Goal: Task Accomplishment & Management: Use online tool/utility

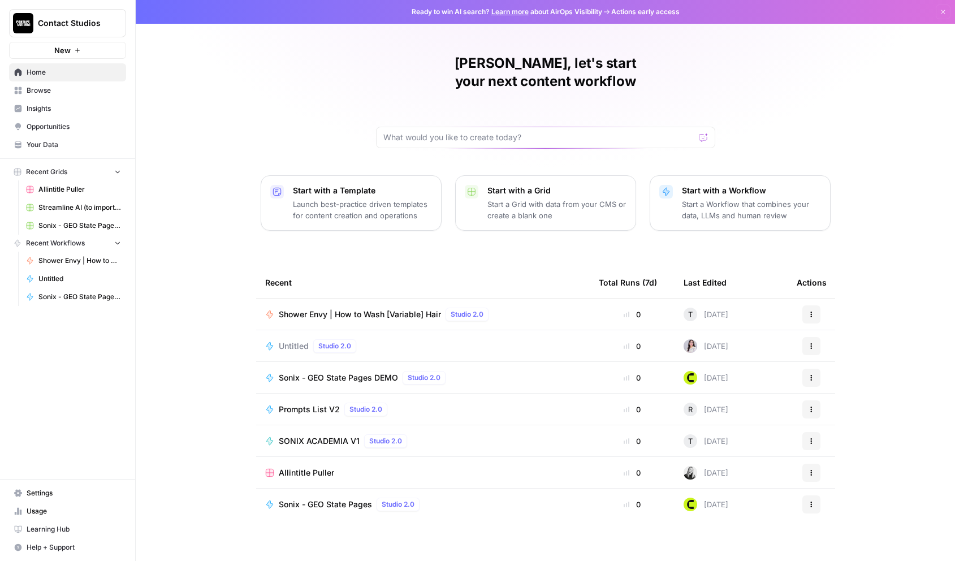
click at [367, 372] on span "Sonix - GEO State Pages DEMO" at bounding box center [338, 377] width 119 height 11
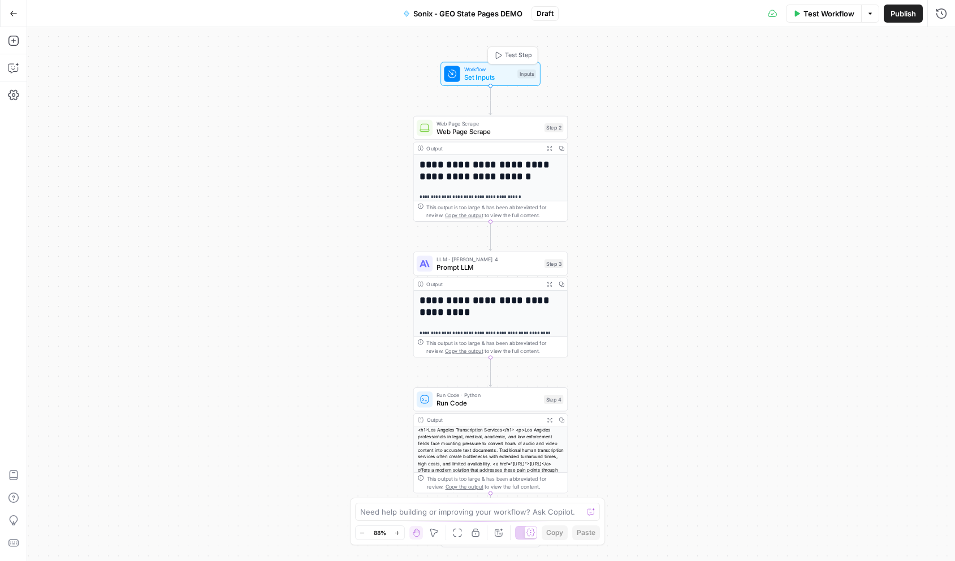
click at [481, 71] on span "Workflow" at bounding box center [488, 70] width 49 height 8
click at [528, 73] on div "Inputs" at bounding box center [527, 74] width 19 height 9
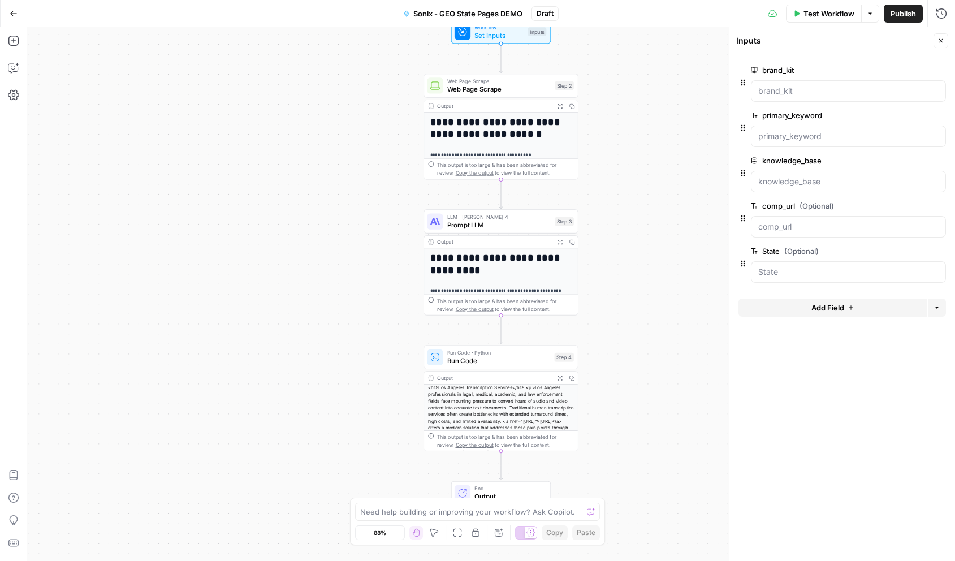
click at [349, 149] on div "**********" at bounding box center [491, 294] width 928 height 534
click at [509, 132] on h1 "**********" at bounding box center [501, 129] width 143 height 24
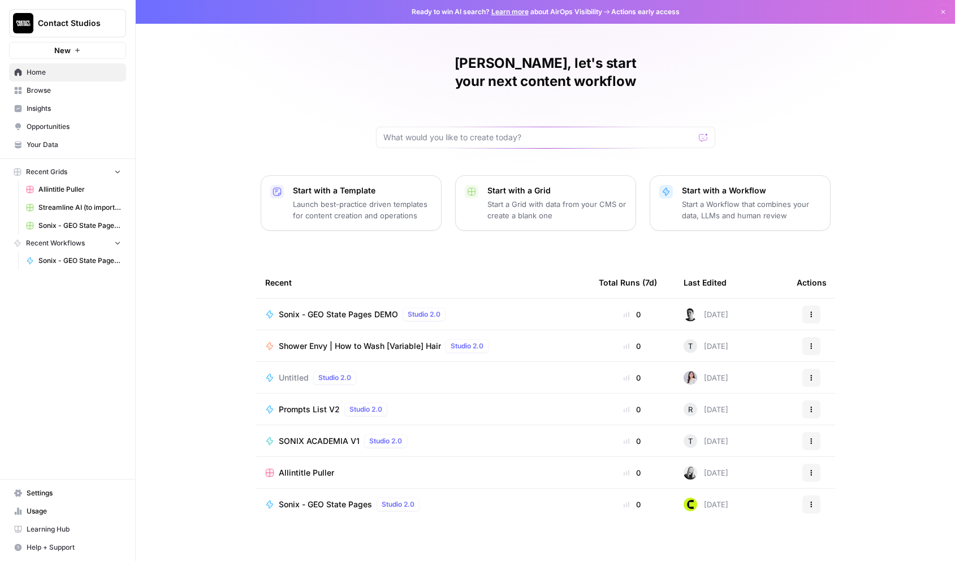
click at [472, 425] on td "SONIX ACADEMIA V1 Studio 2.0" at bounding box center [423, 440] width 334 height 31
click at [446, 425] on td "SONIX ACADEMIA V1 Studio 2.0" at bounding box center [423, 440] width 334 height 31
click at [299, 436] on span "SONIX ACADEMIA V1" at bounding box center [319, 441] width 81 height 11
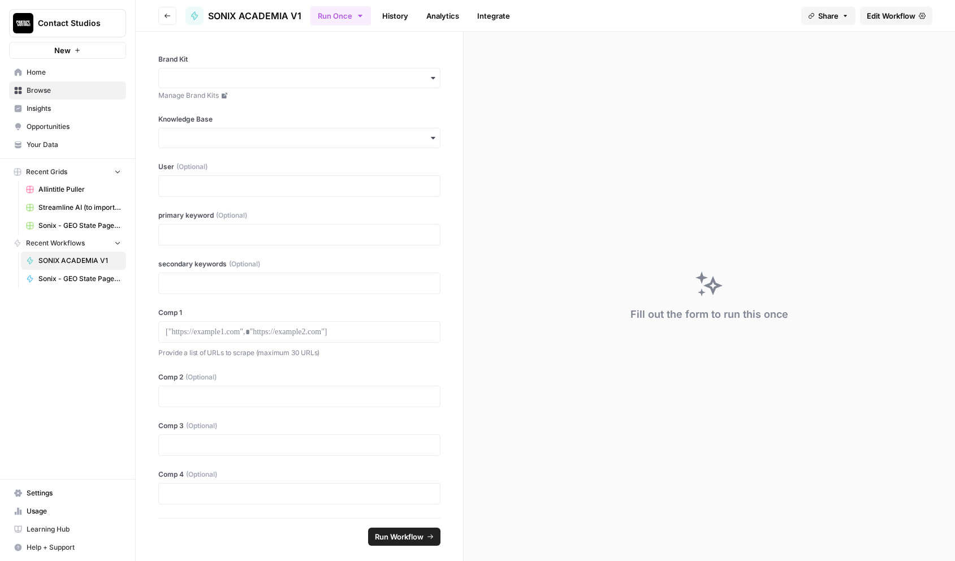
click at [890, 12] on span "Edit Workflow" at bounding box center [891, 15] width 49 height 11
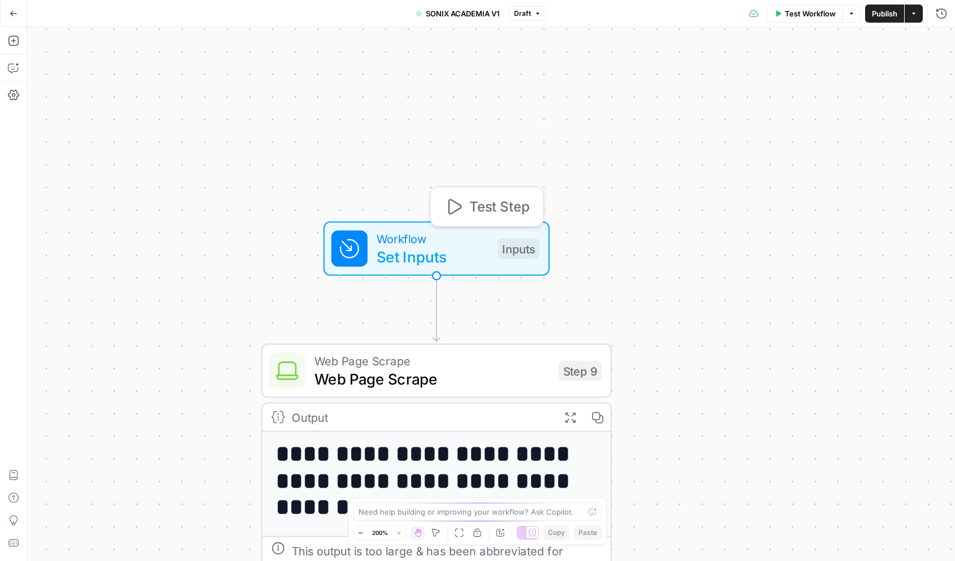
click at [420, 249] on span "Set Inputs" at bounding box center [433, 256] width 112 height 23
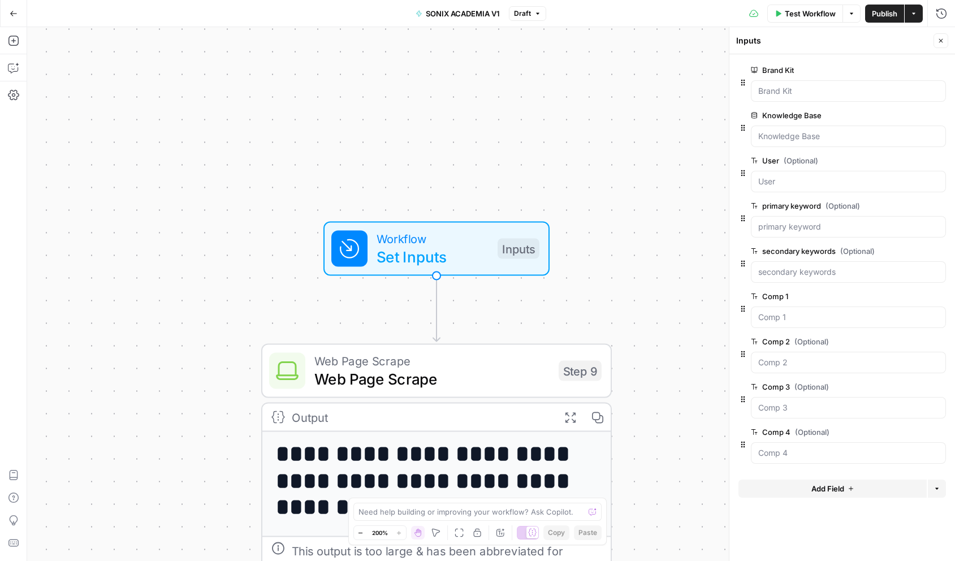
click at [793, 100] on div at bounding box center [848, 90] width 195 height 21
click at [772, 140] on Base "Knowledge Base" at bounding box center [849, 136] width 180 height 11
click at [635, 241] on div "**********" at bounding box center [491, 294] width 928 height 534
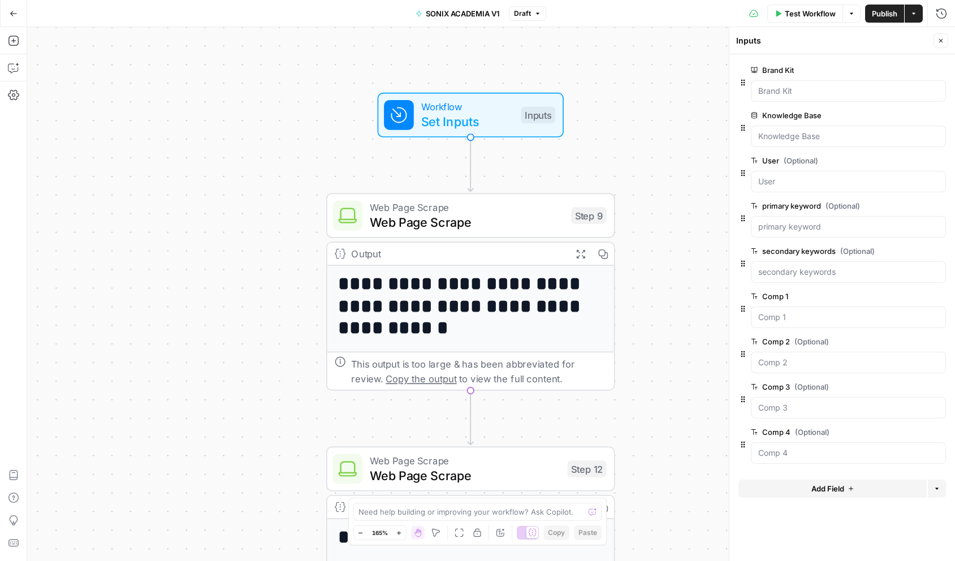
click at [462, 318] on h1 "**********" at bounding box center [470, 306] width 265 height 66
click at [482, 217] on span "Web Page Scrape" at bounding box center [467, 222] width 194 height 19
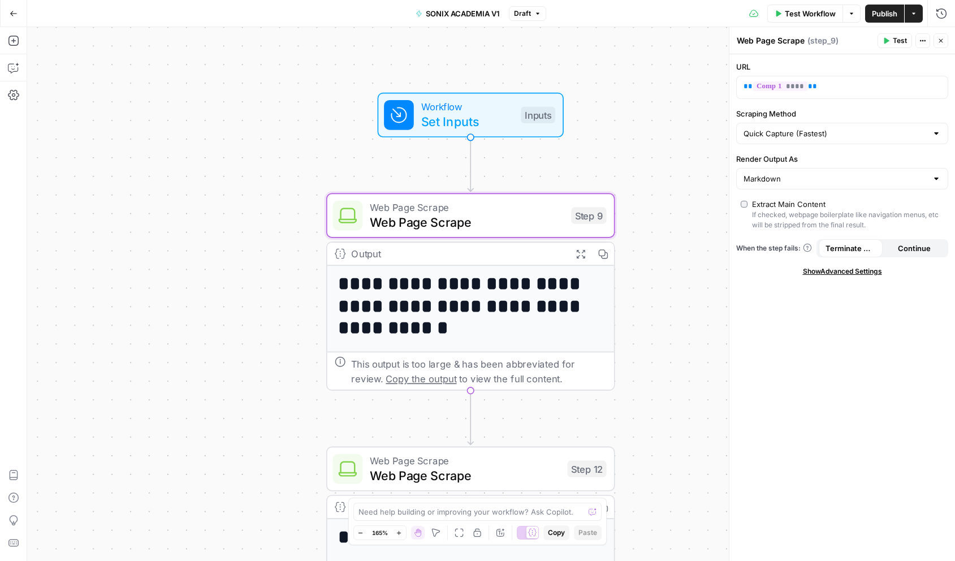
click at [679, 249] on div "**********" at bounding box center [491, 294] width 928 height 534
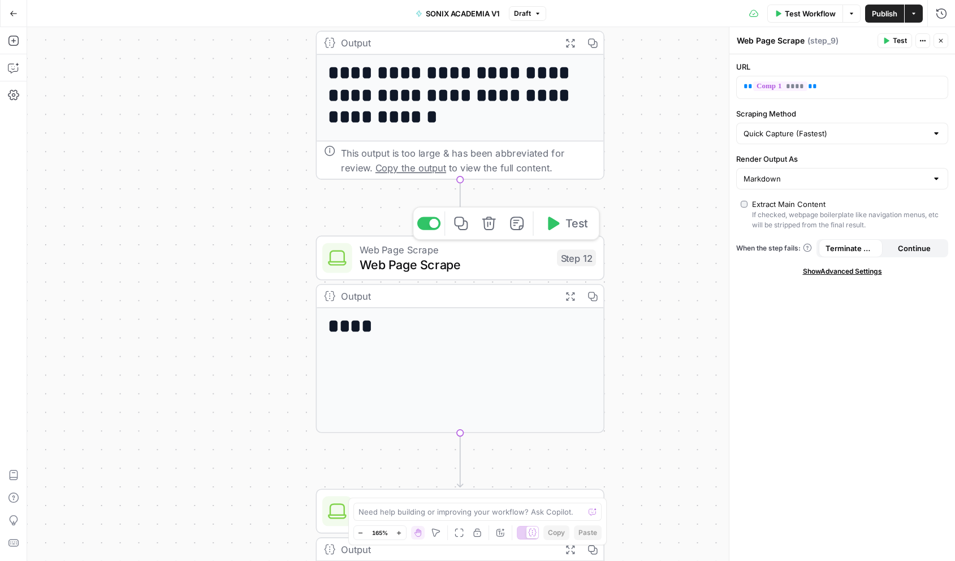
click at [482, 261] on span "Web Page Scrape" at bounding box center [455, 264] width 190 height 19
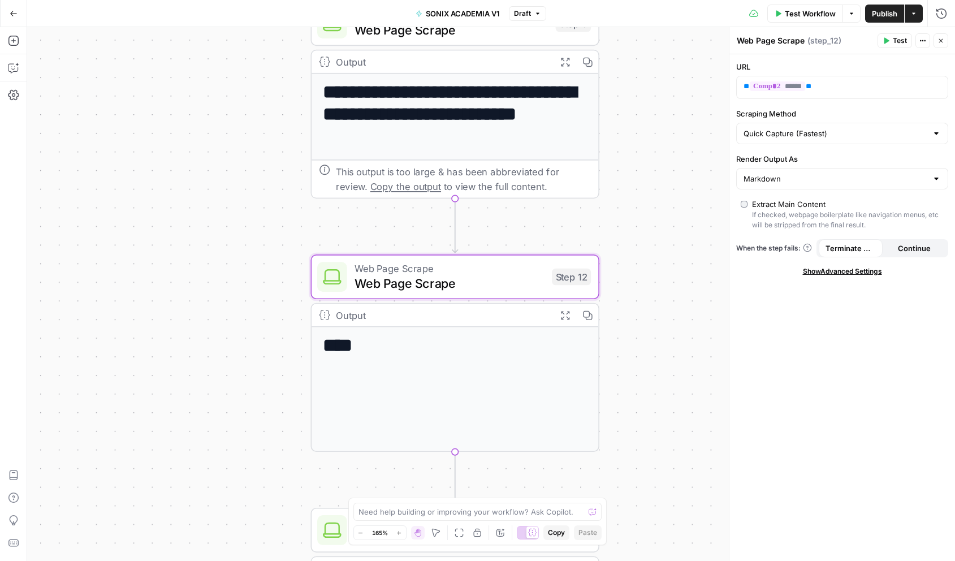
click at [130, 234] on div "**********" at bounding box center [491, 294] width 928 height 534
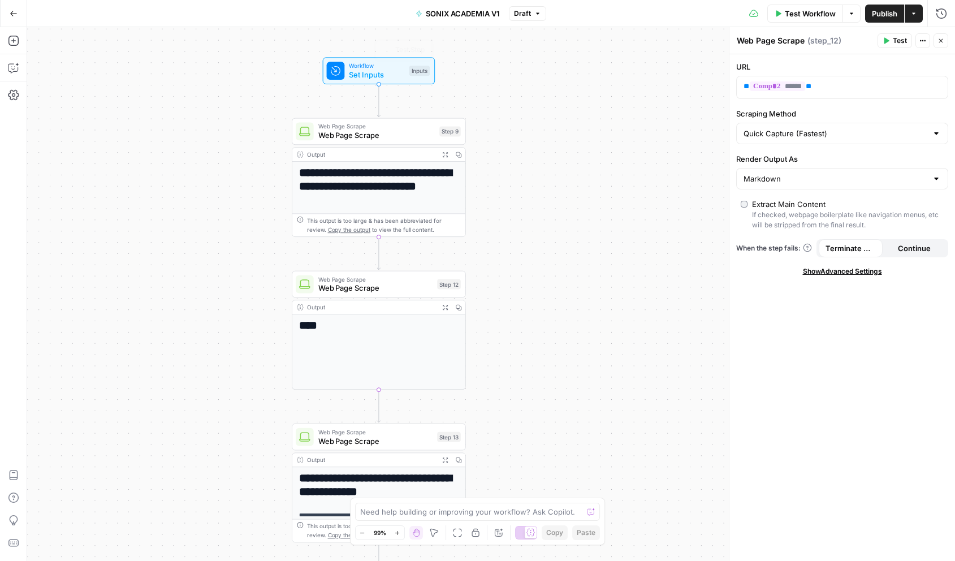
click at [528, 85] on div "**********" at bounding box center [491, 294] width 928 height 534
click at [173, 402] on div "**********" at bounding box center [491, 294] width 928 height 534
click at [188, 414] on div "**********" at bounding box center [491, 294] width 928 height 534
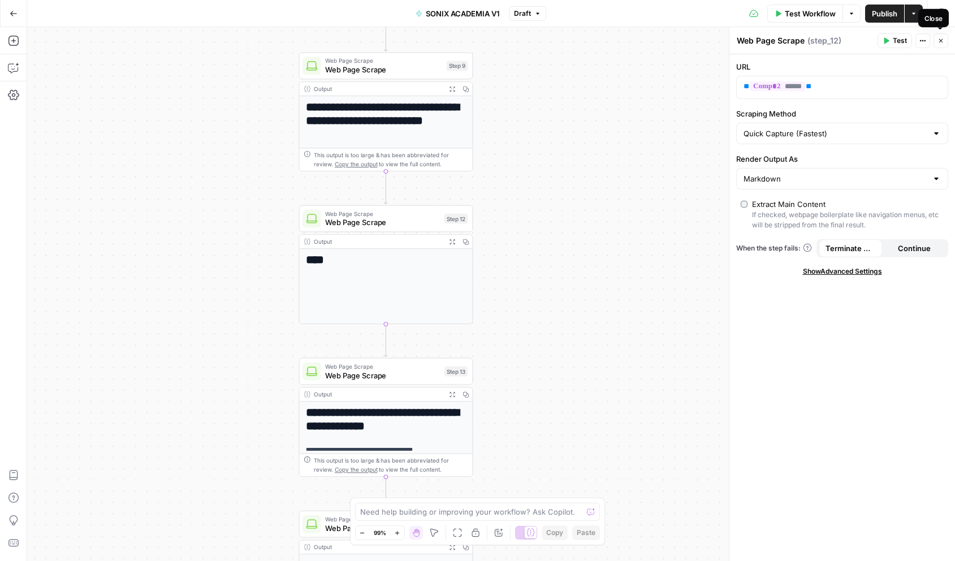
click at [943, 40] on icon "button" at bounding box center [941, 40] width 7 height 7
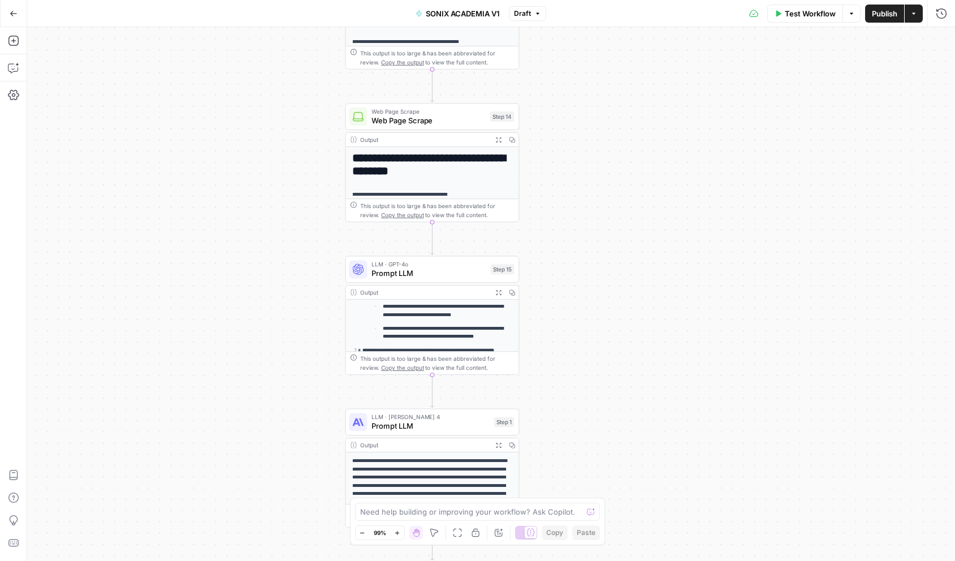
scroll to position [151, 0]
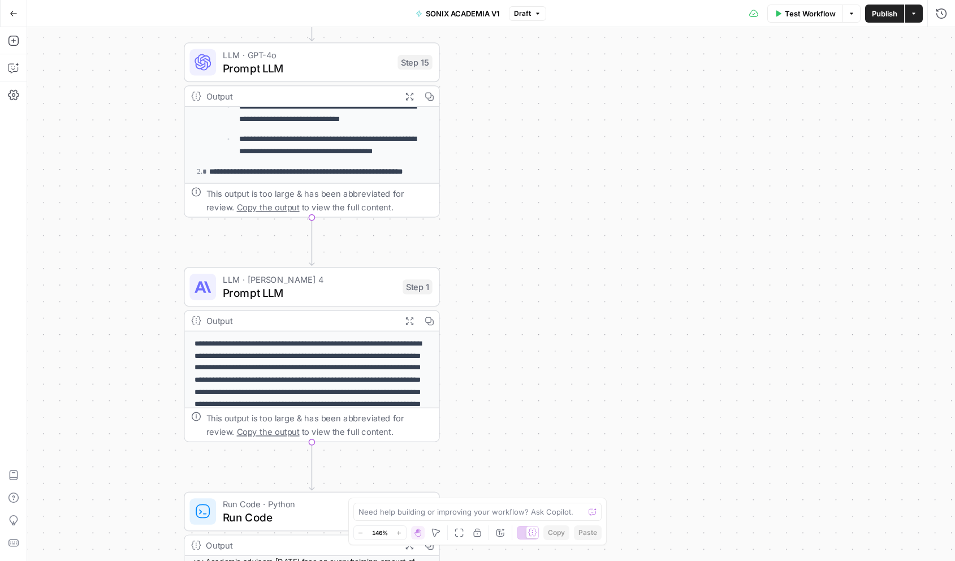
click at [360, 140] on p "**********" at bounding box center [334, 145] width 191 height 24
click at [411, 98] on icon "button" at bounding box center [409, 96] width 9 height 9
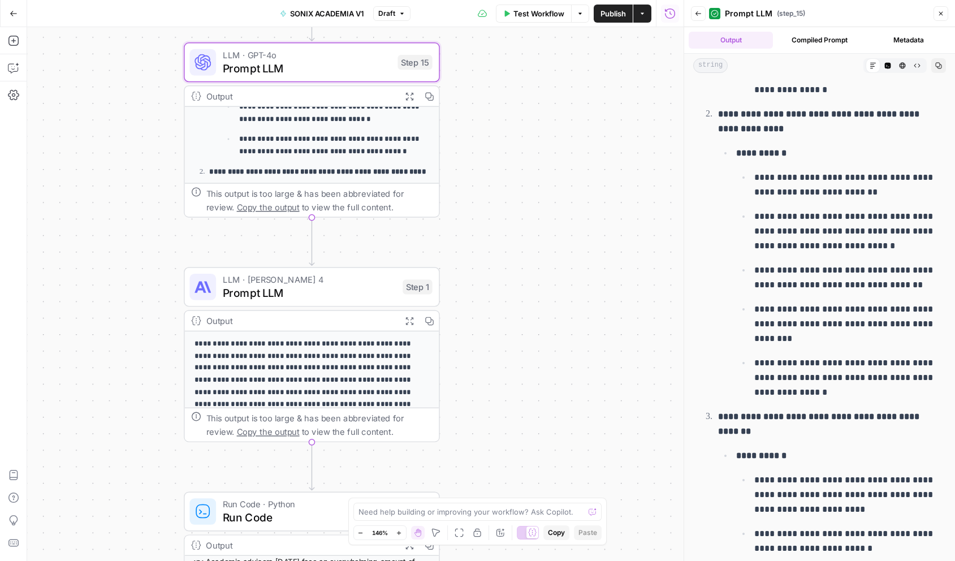
scroll to position [0, 0]
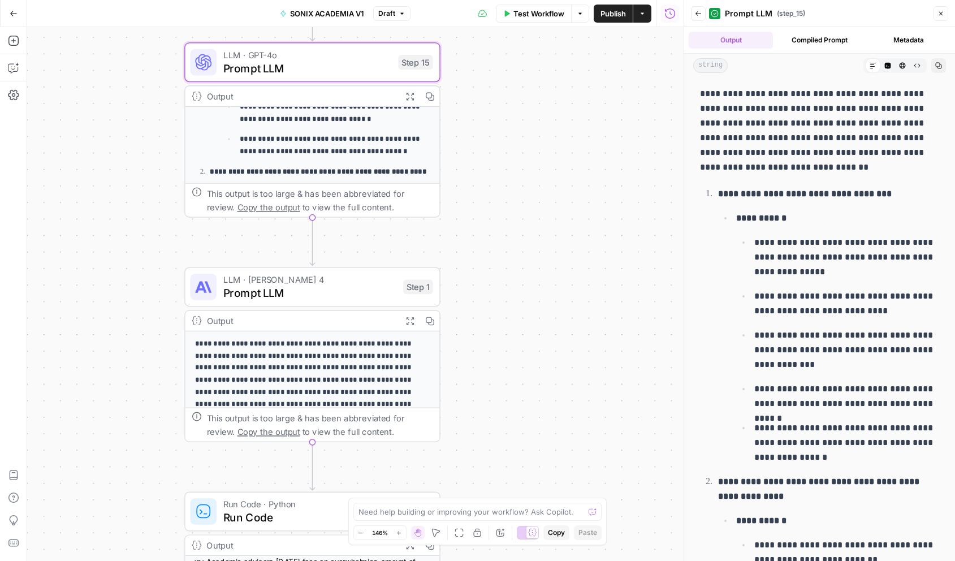
click at [540, 240] on div "**********" at bounding box center [355, 294] width 657 height 534
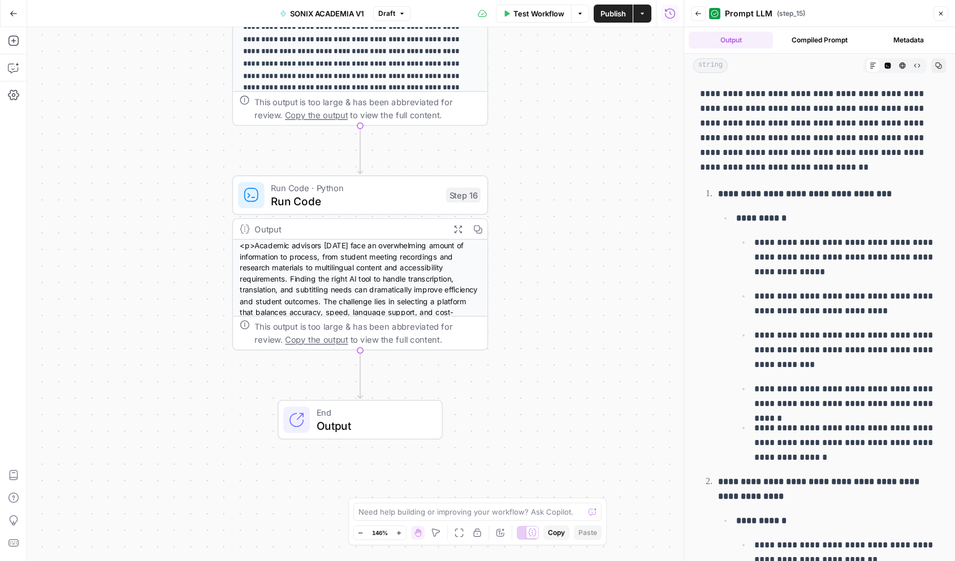
click at [347, 283] on div "<p>Academic advisors today face an overwhelming amount of information to proces…" at bounding box center [360, 334] width 255 height 189
click at [456, 230] on icon "button" at bounding box center [457, 228] width 7 height 7
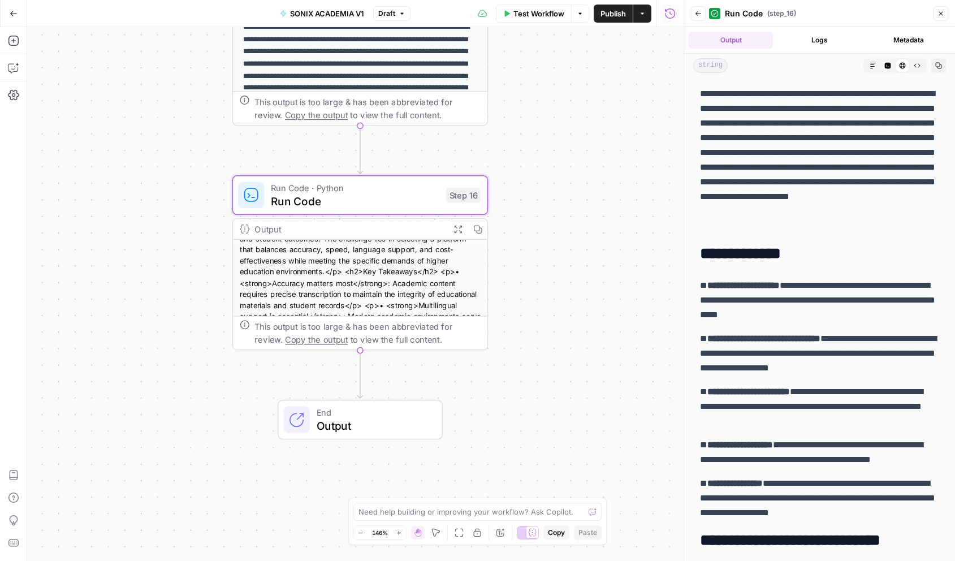
scroll to position [55, 0]
click at [378, 430] on span "Output" at bounding box center [373, 425] width 113 height 16
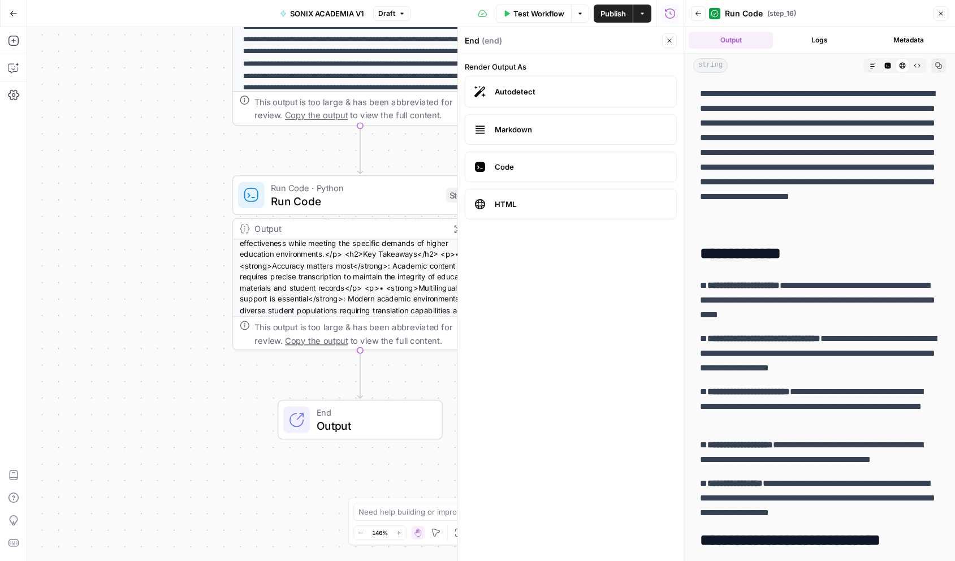
click at [141, 253] on div "**********" at bounding box center [355, 294] width 657 height 534
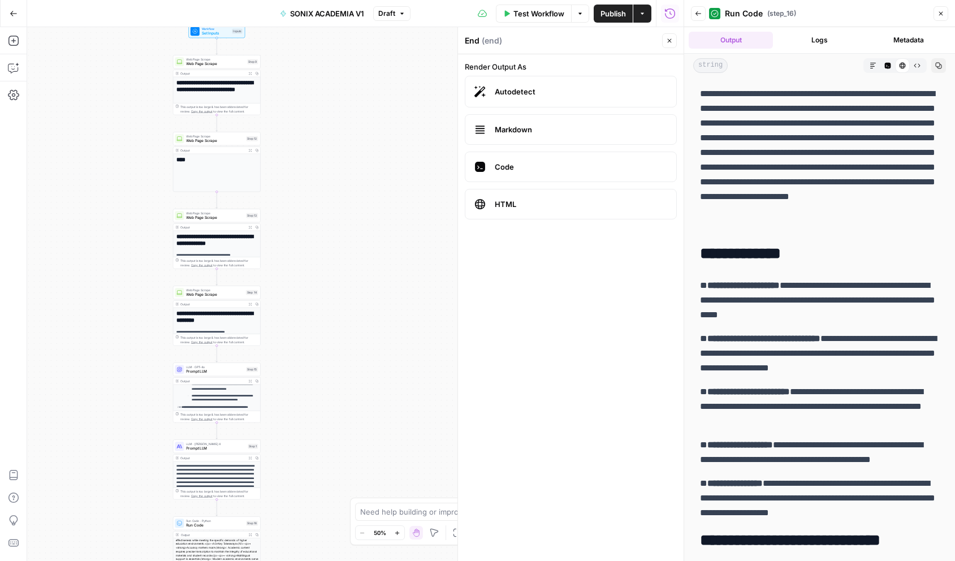
click at [949, 14] on header "Back Run Code ( step_16 ) Close" at bounding box center [819, 13] width 271 height 27
click at [942, 12] on icon "button" at bounding box center [941, 13] width 7 height 7
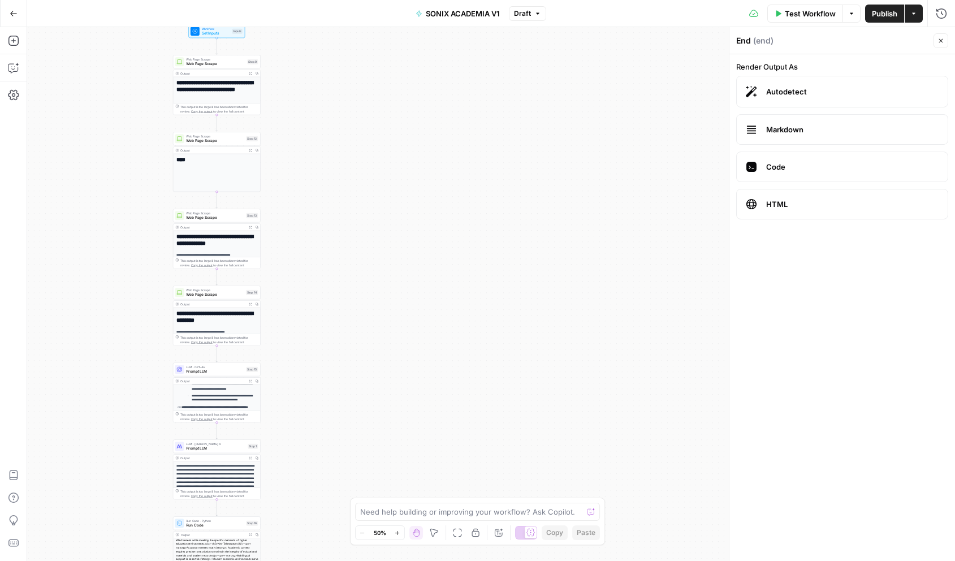
click at [11, 14] on icon "button" at bounding box center [13, 13] width 7 height 5
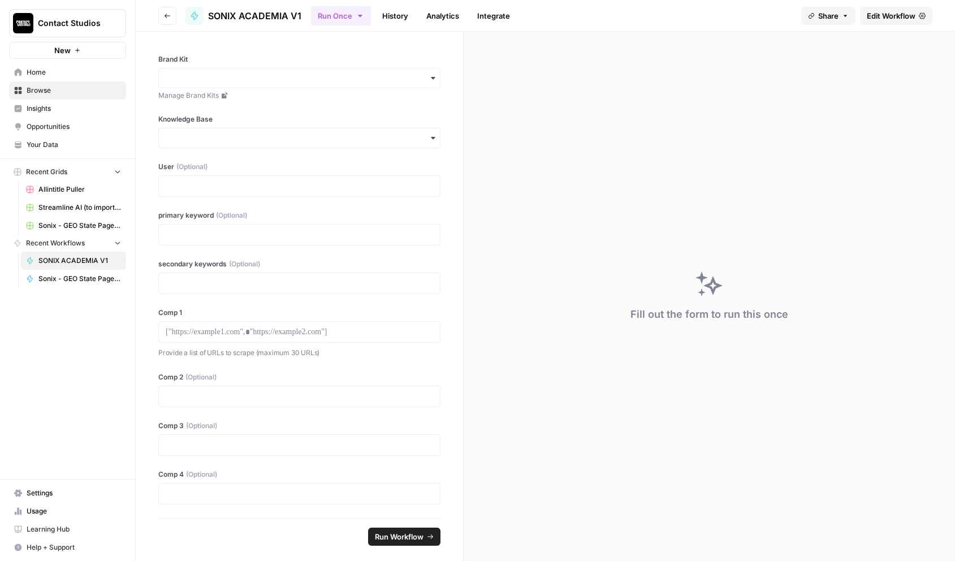
click at [70, 227] on span "Sonix - GEO State Pages Grid" at bounding box center [79, 226] width 83 height 10
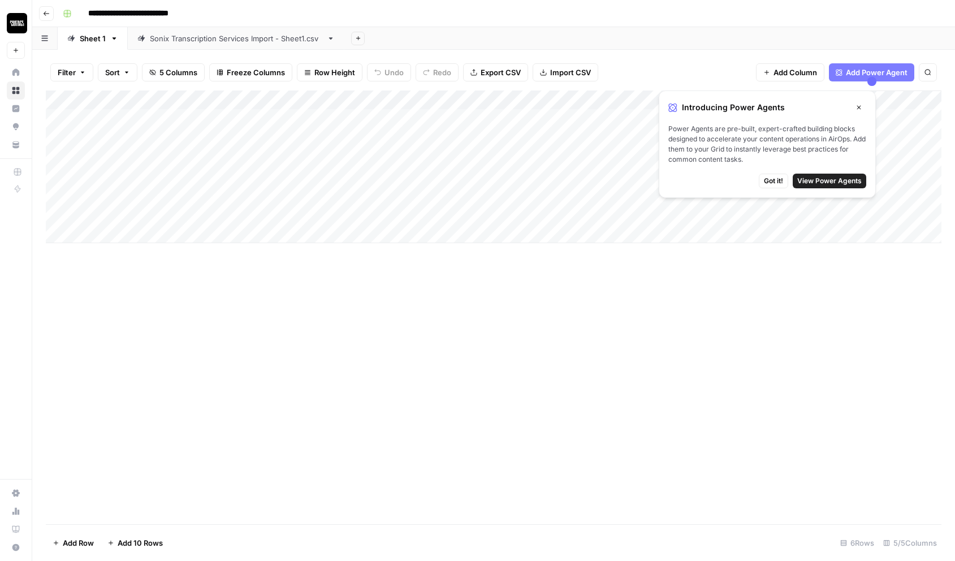
click at [635, 119] on div "Add Column" at bounding box center [494, 167] width 896 height 153
click at [779, 181] on span "Got it!" at bounding box center [773, 181] width 19 height 10
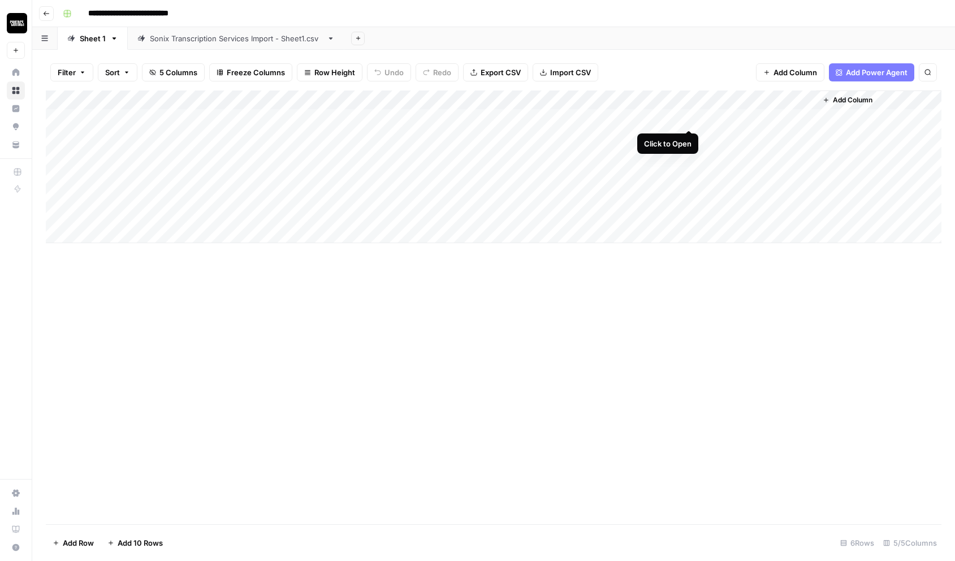
click at [691, 118] on div "Add Column" at bounding box center [494, 167] width 896 height 153
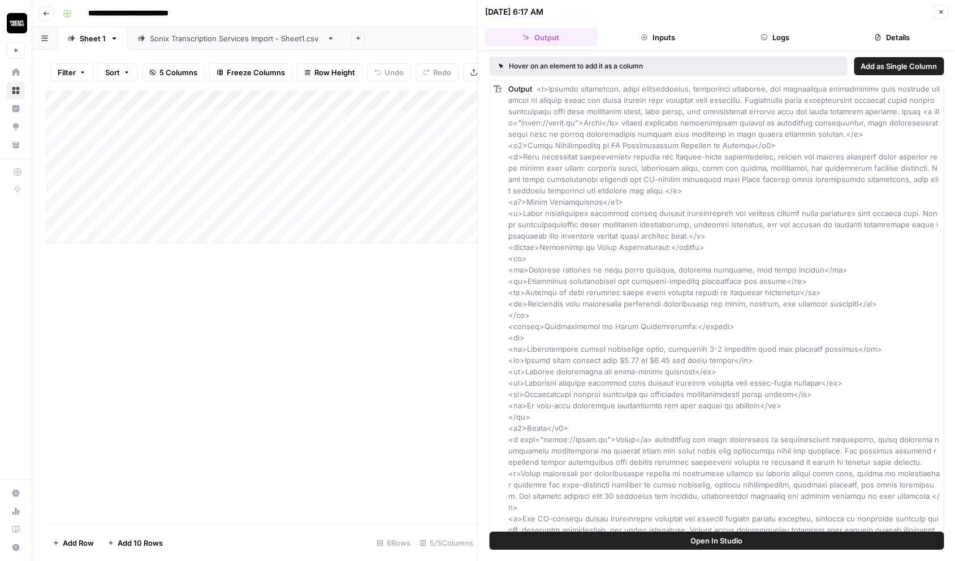
click at [699, 540] on span "Open In Studio" at bounding box center [717, 540] width 52 height 11
click at [50, 14] on button "Go back" at bounding box center [46, 13] width 15 height 15
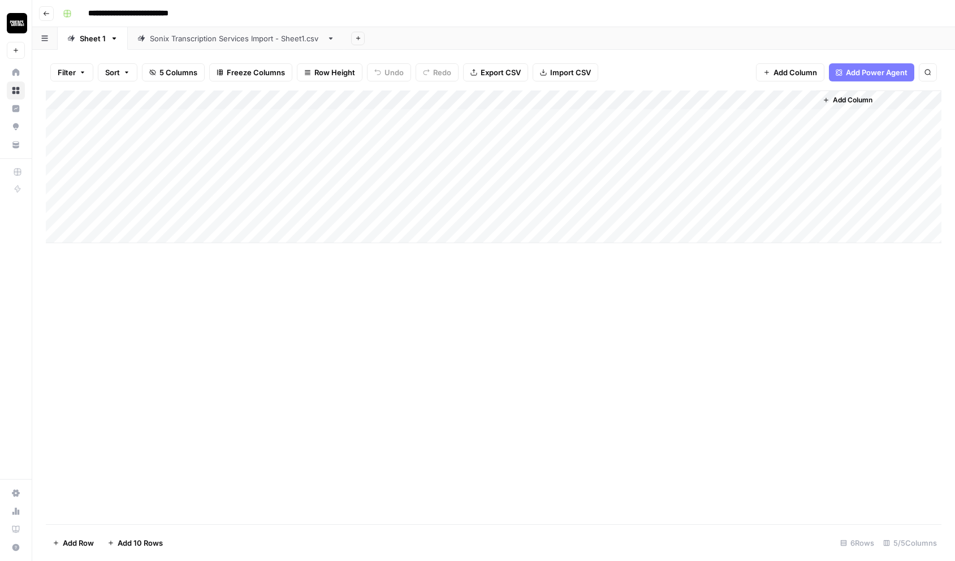
click at [50, 14] on button "Go back" at bounding box center [46, 13] width 15 height 15
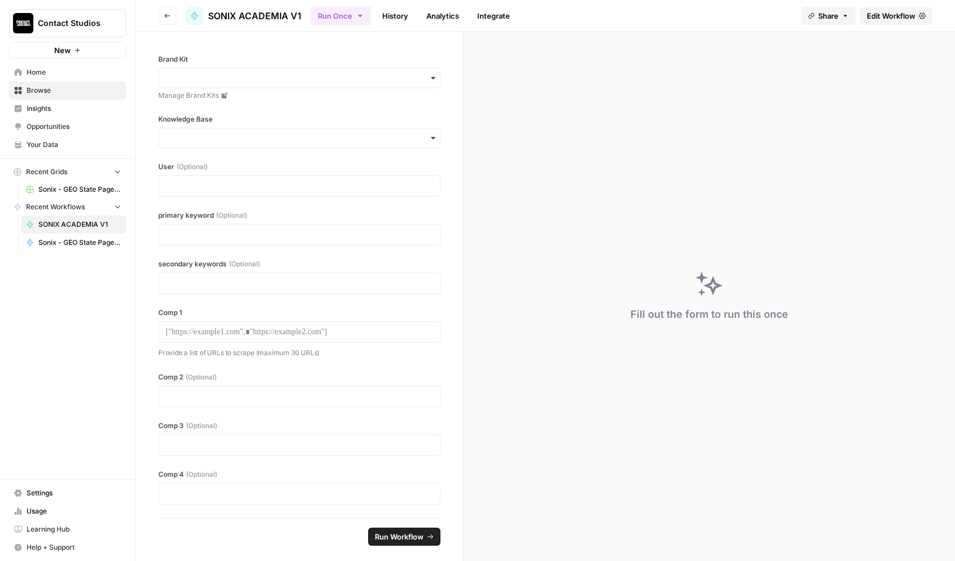
click at [51, 90] on span "Browse" at bounding box center [74, 90] width 94 height 10
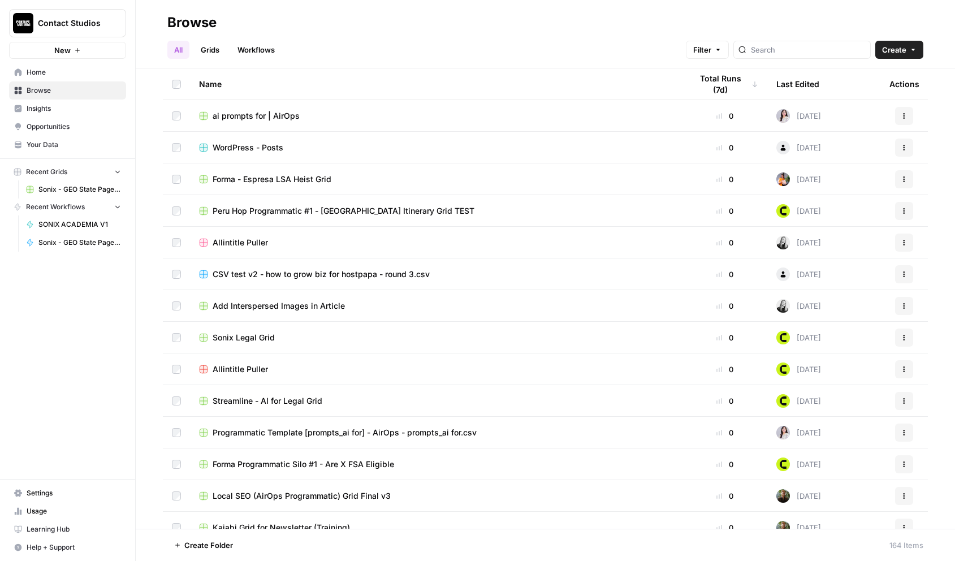
click at [264, 178] on span "Forma - Espresa LSA Heist Grid" at bounding box center [272, 179] width 119 height 11
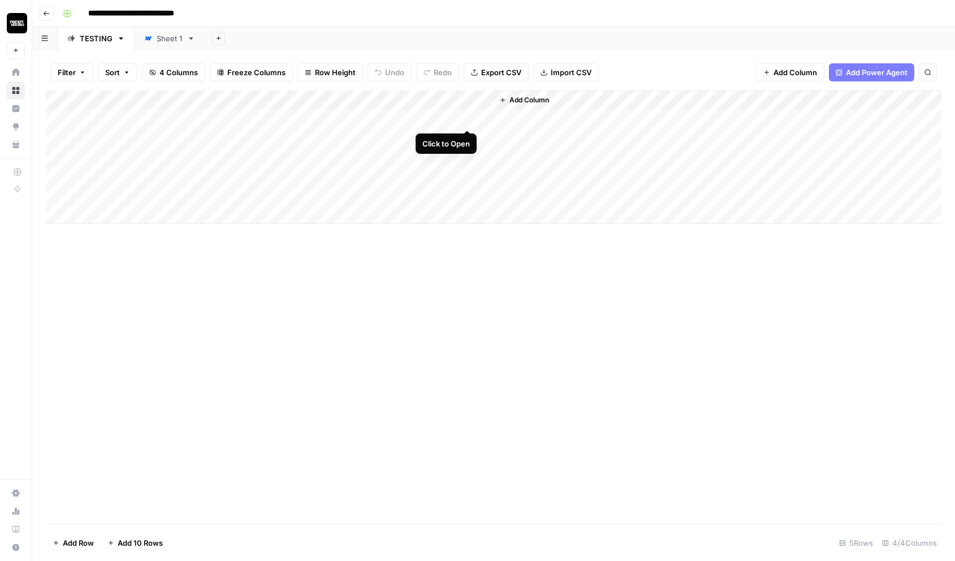
click at [467, 117] on div "Add Column" at bounding box center [494, 157] width 896 height 133
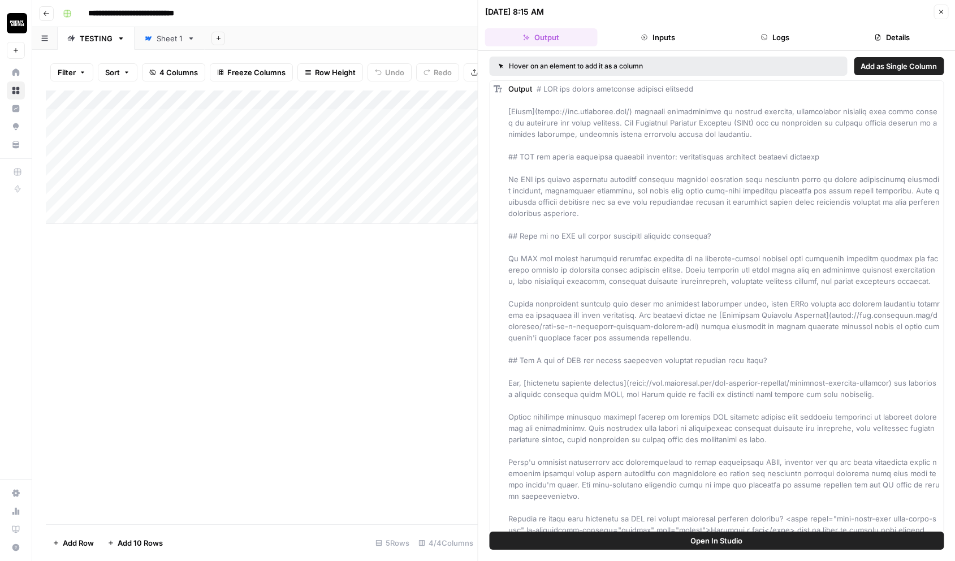
click at [717, 543] on span "Open In Studio" at bounding box center [717, 540] width 52 height 11
click at [46, 10] on icon "button" at bounding box center [46, 13] width 7 height 7
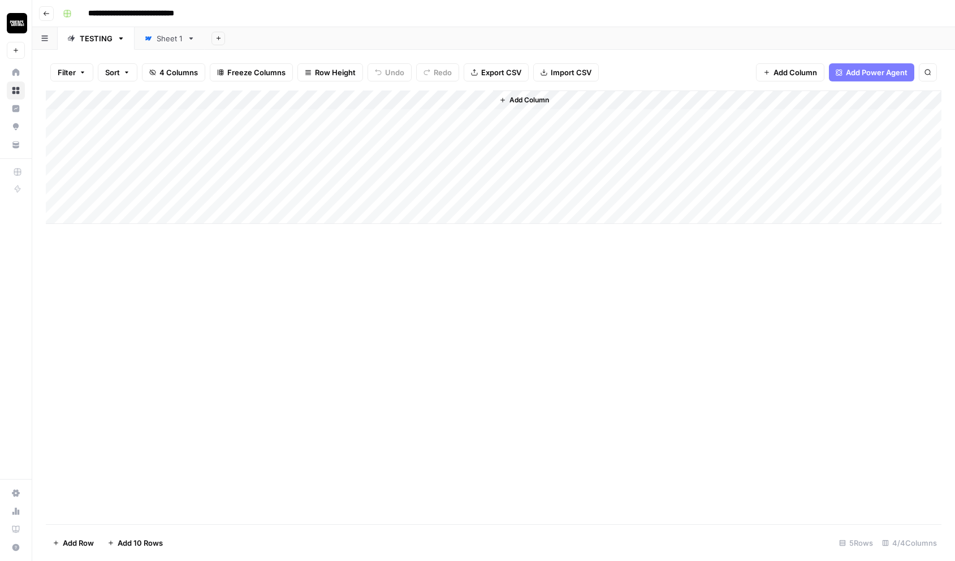
click at [46, 10] on icon "button" at bounding box center [46, 13] width 7 height 7
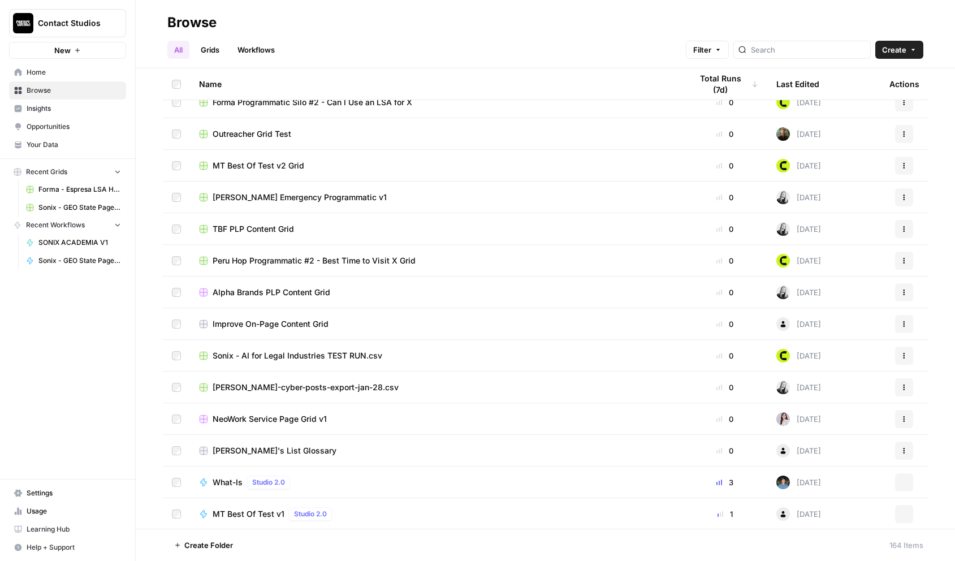
scroll to position [1947, 0]
click at [809, 46] on input "search" at bounding box center [808, 49] width 115 height 11
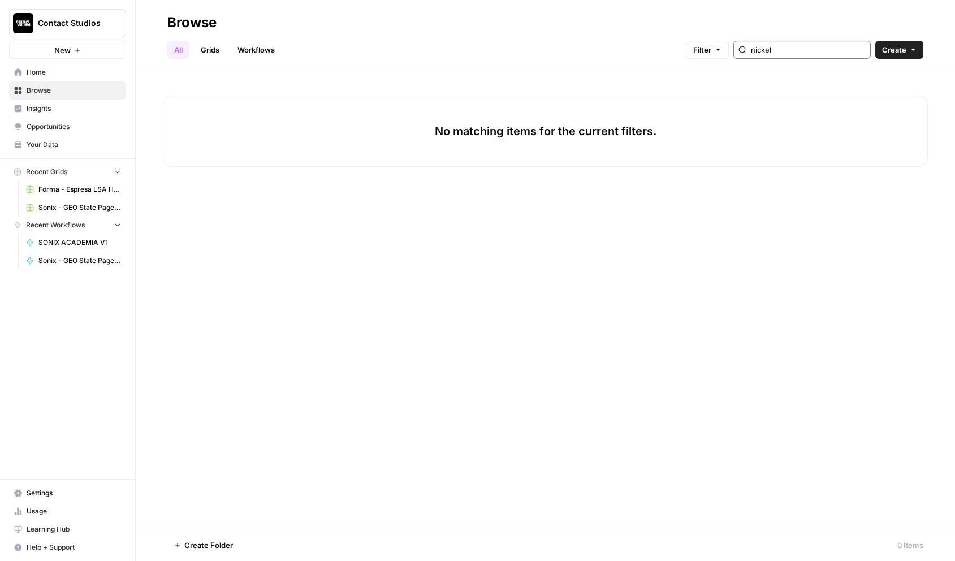
click at [860, 48] on input "nickel" at bounding box center [808, 49] width 115 height 11
type input "nickel"
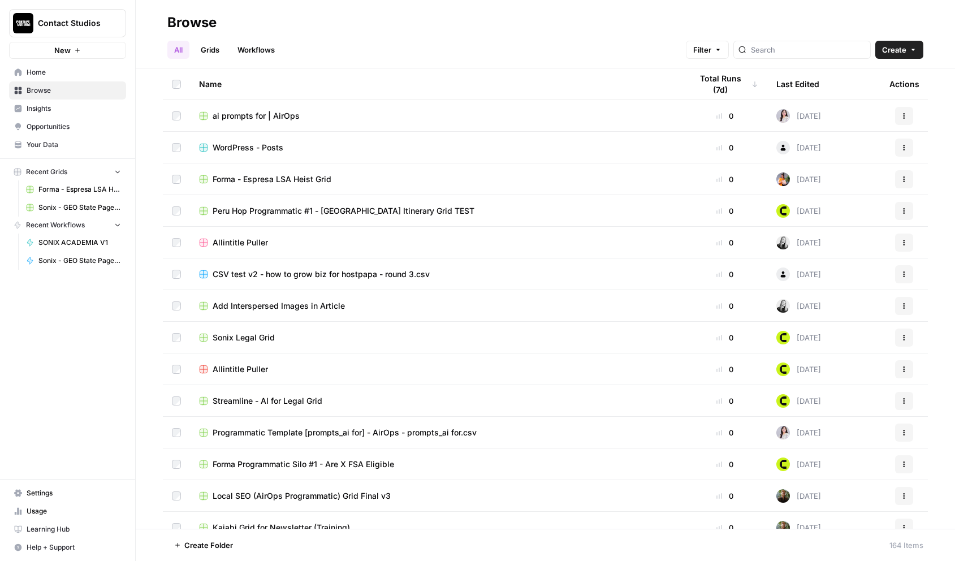
click at [249, 55] on link "Workflows" at bounding box center [256, 50] width 51 height 18
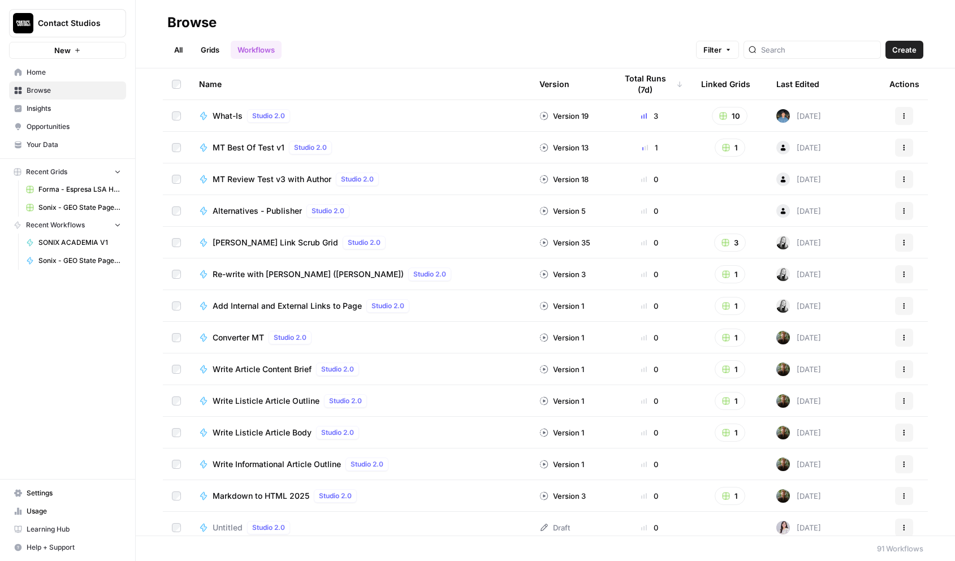
click at [794, 87] on div "Last Edited" at bounding box center [798, 83] width 43 height 31
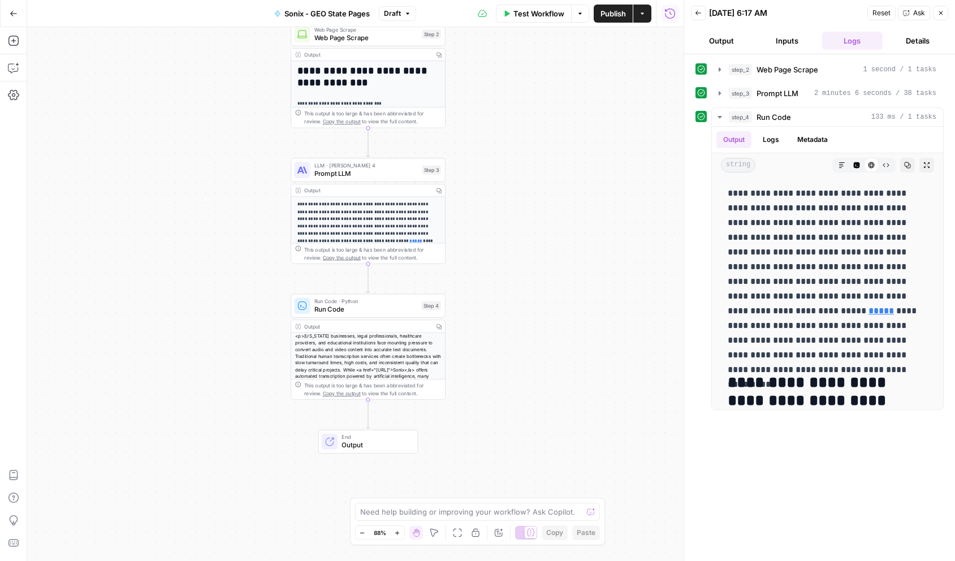
click at [387, 436] on span "End" at bounding box center [376, 437] width 68 height 8
click at [669, 42] on icon "button" at bounding box center [669, 40] width 7 height 7
click at [930, 162] on button "Expand Output" at bounding box center [927, 165] width 15 height 15
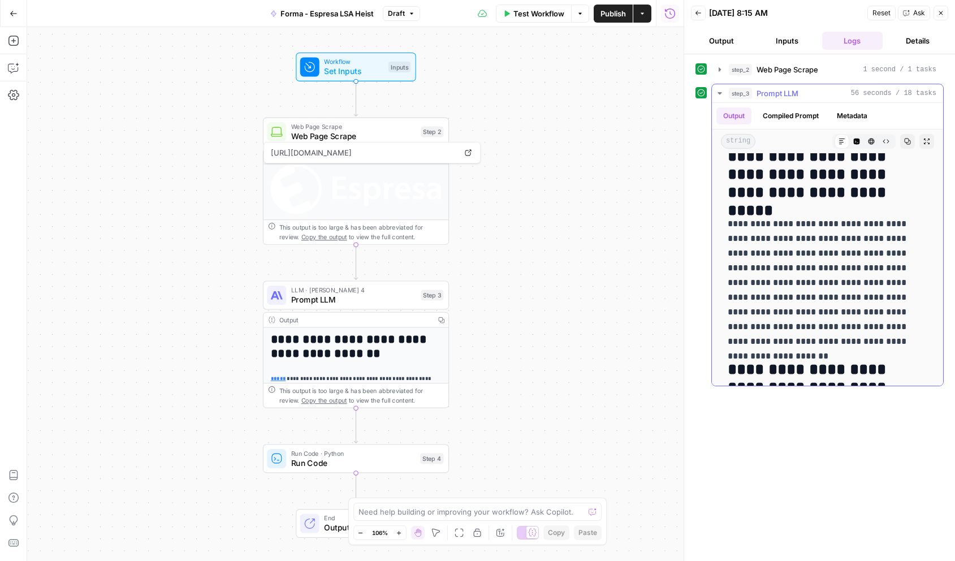
scroll to position [82, 0]
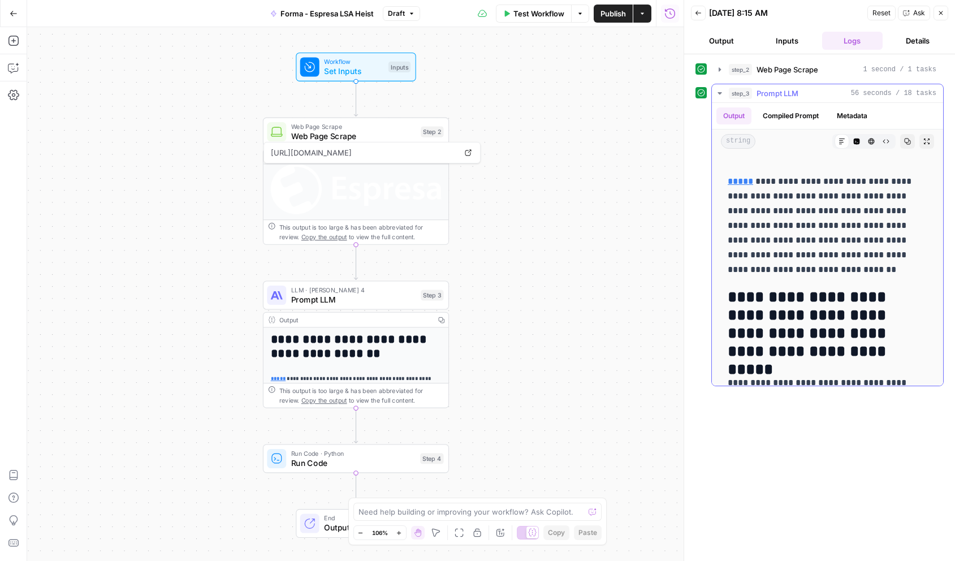
click at [927, 139] on icon "button" at bounding box center [927, 141] width 7 height 7
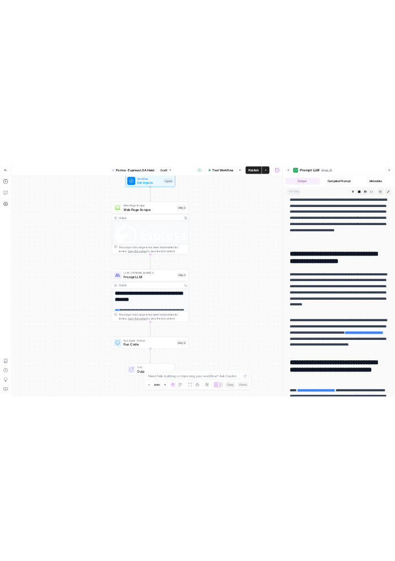
scroll to position [0, 0]
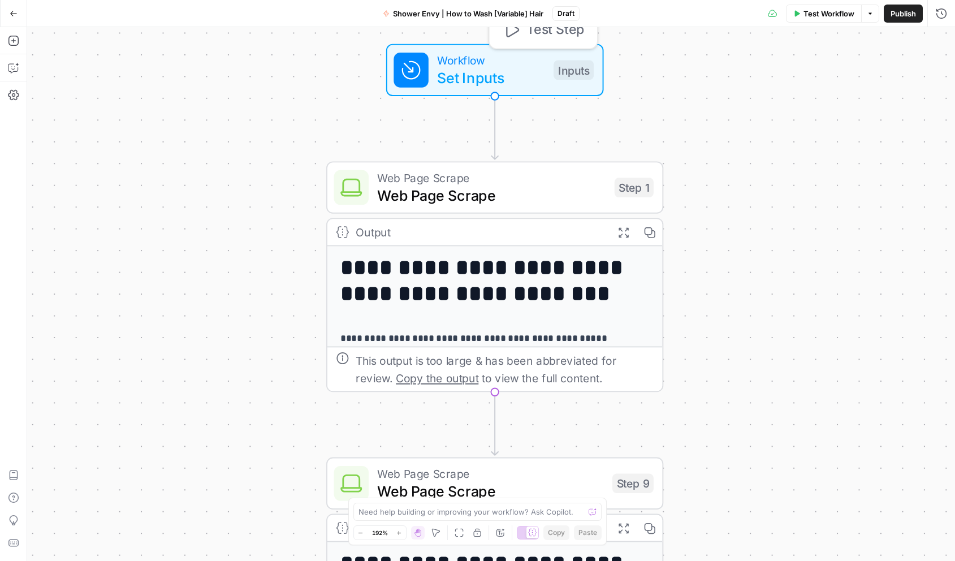
click at [566, 65] on div "Inputs" at bounding box center [574, 71] width 40 height 20
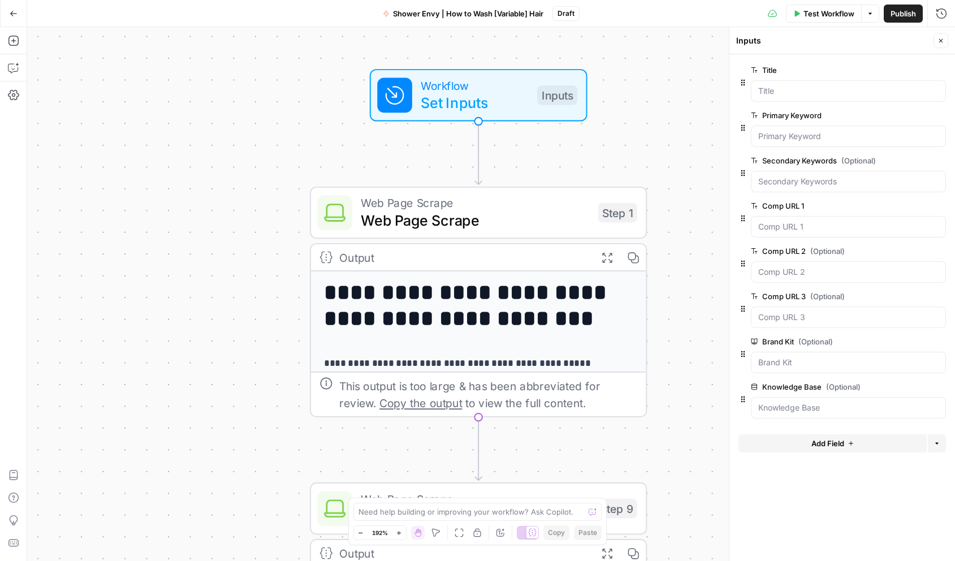
click at [639, 135] on div "**********" at bounding box center [491, 294] width 928 height 534
click at [944, 41] on icon "button" at bounding box center [941, 40] width 7 height 7
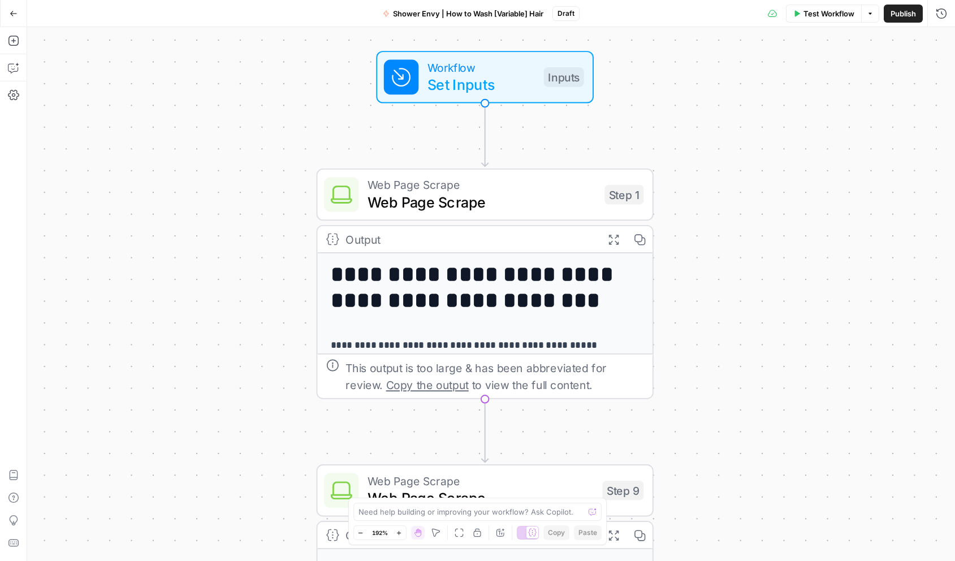
click at [468, 200] on span "Web Page Scrape" at bounding box center [482, 201] width 229 height 21
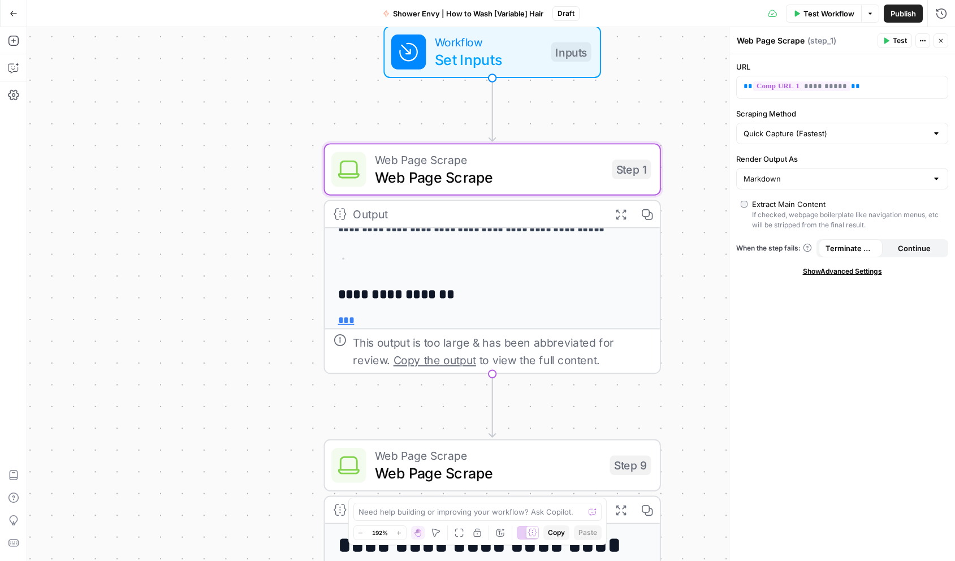
scroll to position [57, 0]
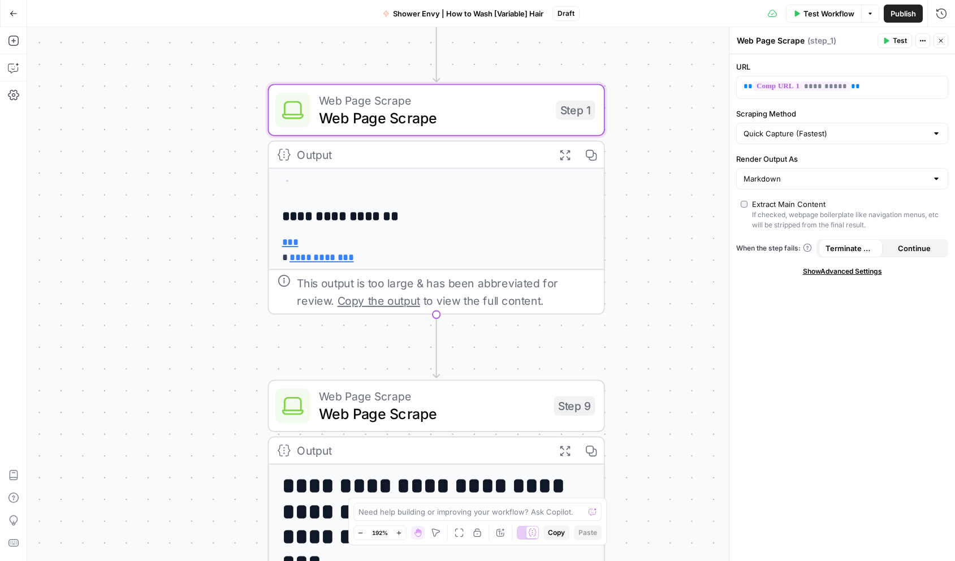
click at [511, 201] on div "**********" at bounding box center [436, 254] width 335 height 391
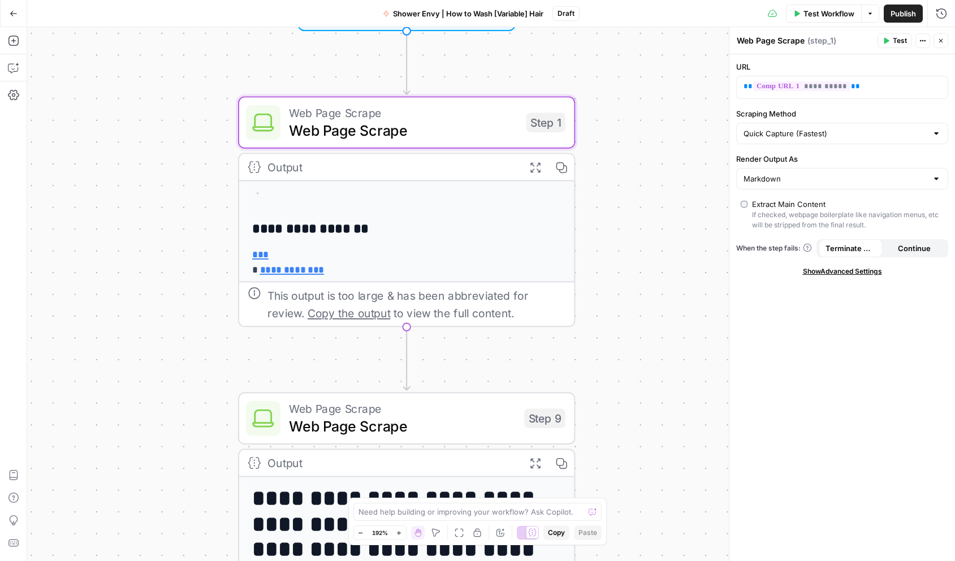
click at [826, 274] on span "Show Advanced Settings" at bounding box center [842, 271] width 79 height 10
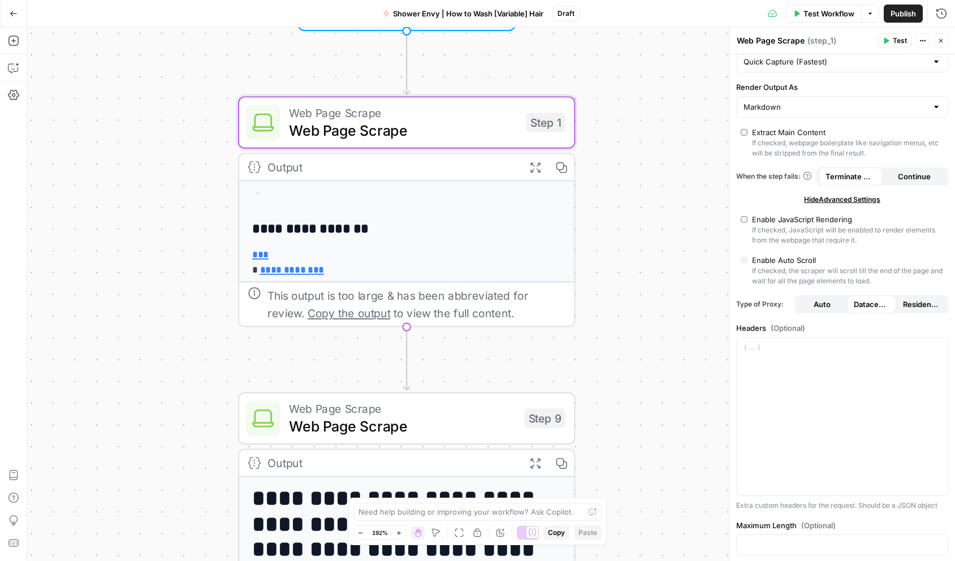
scroll to position [158, 0]
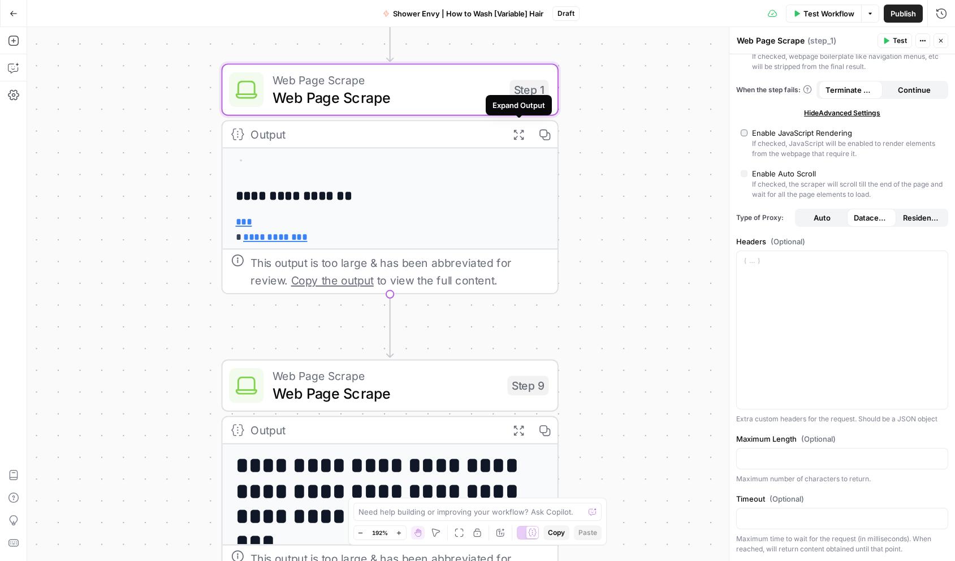
click at [523, 133] on icon "button" at bounding box center [518, 134] width 12 height 12
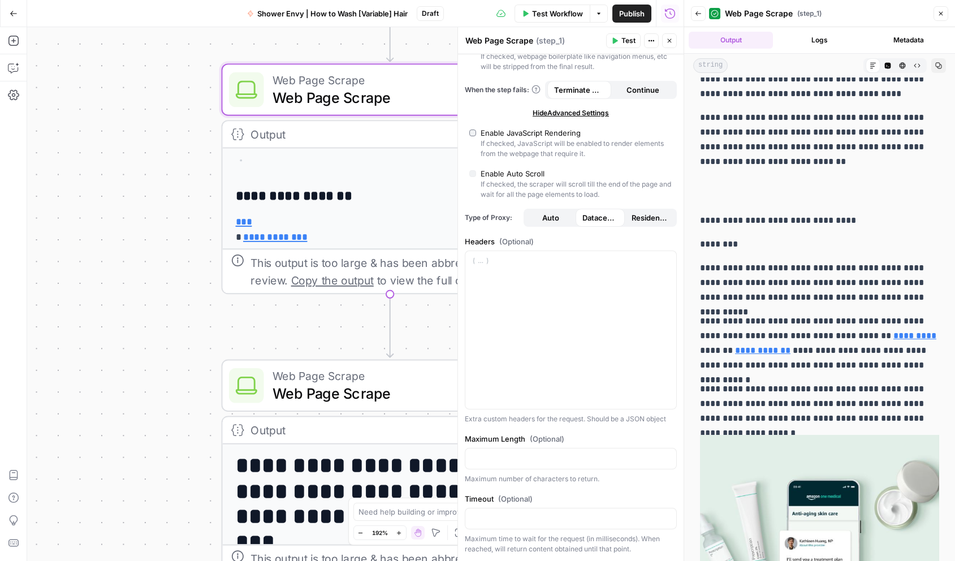
scroll to position [6034, 0]
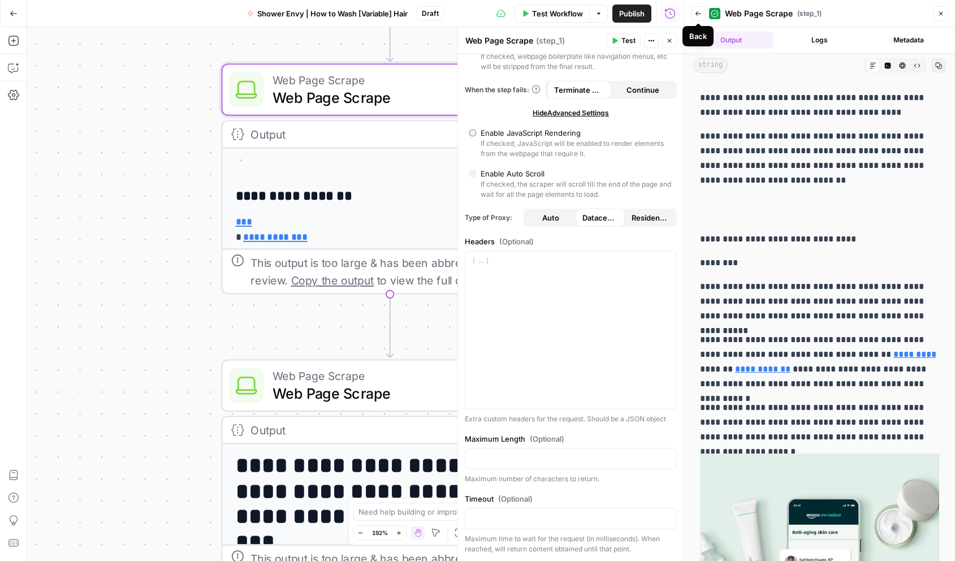
click at [698, 16] on icon "button" at bounding box center [698, 13] width 7 height 7
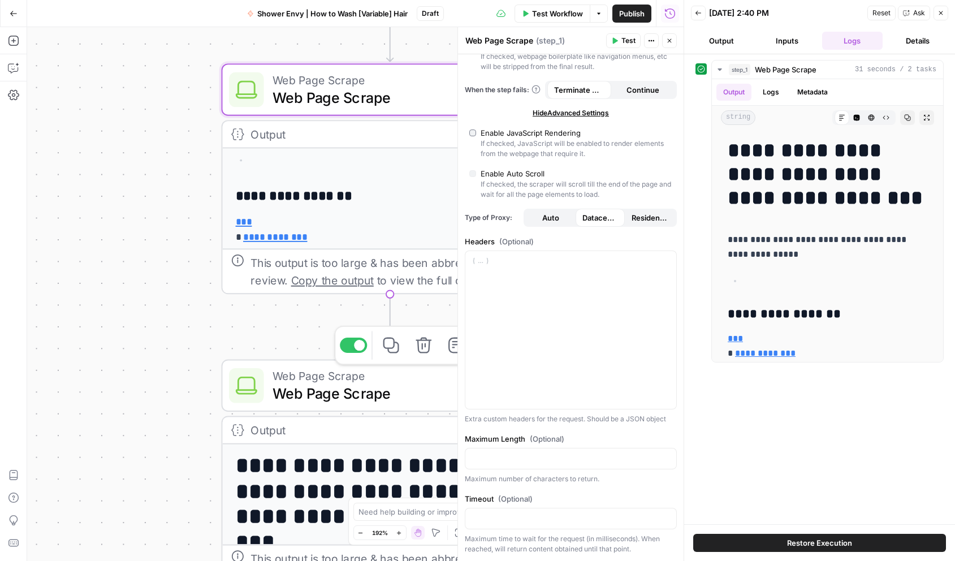
click at [387, 395] on span "Web Page Scrape" at bounding box center [386, 392] width 226 height 21
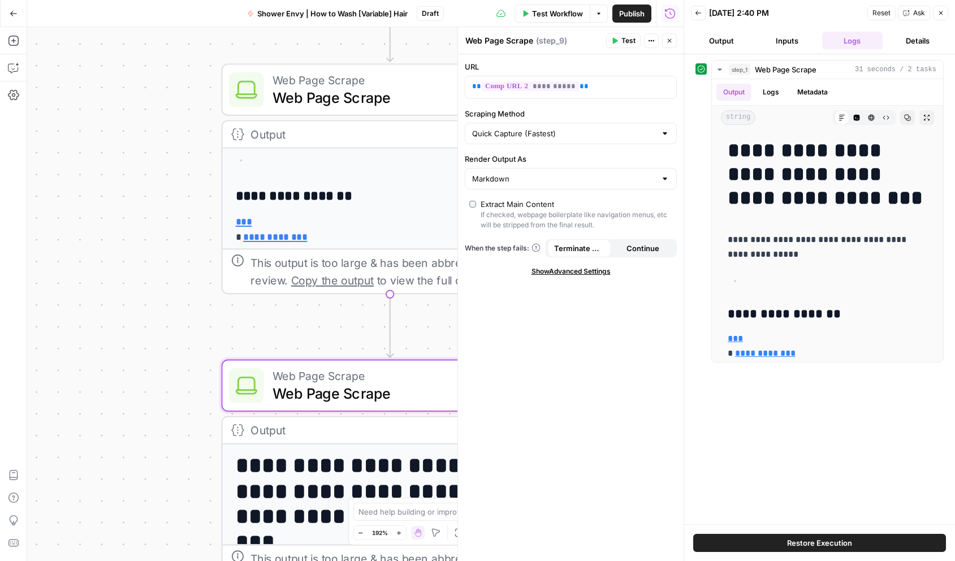
click at [144, 348] on div "**********" at bounding box center [355, 294] width 657 height 534
click at [669, 42] on icon "button" at bounding box center [669, 40] width 7 height 7
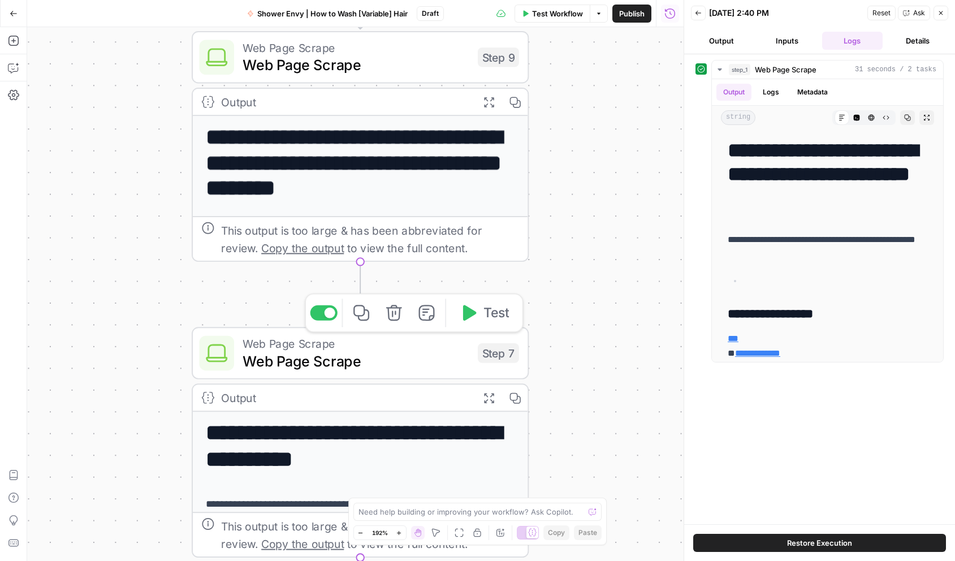
click at [416, 370] on span "Web Page Scrape" at bounding box center [356, 360] width 226 height 21
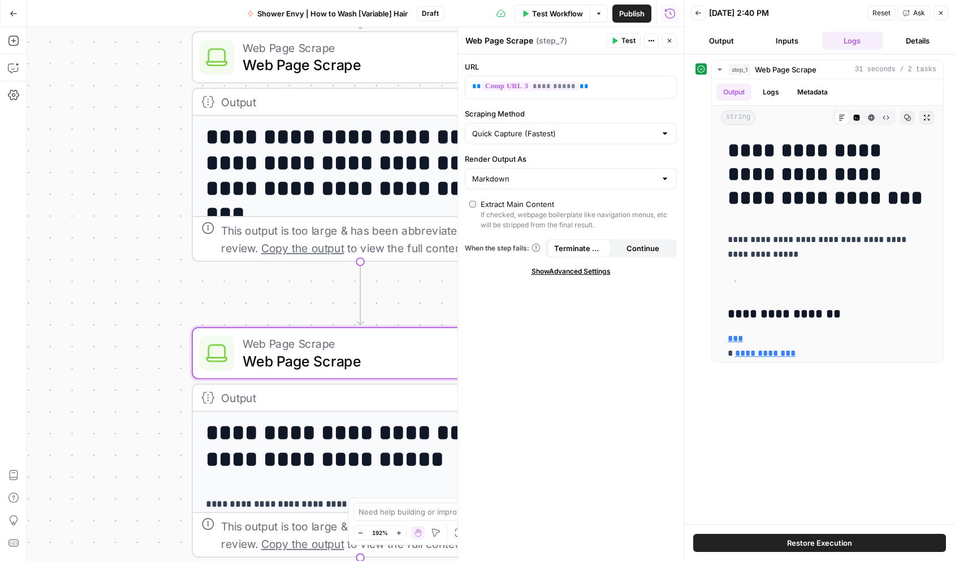
click at [126, 320] on div "**********" at bounding box center [355, 294] width 657 height 534
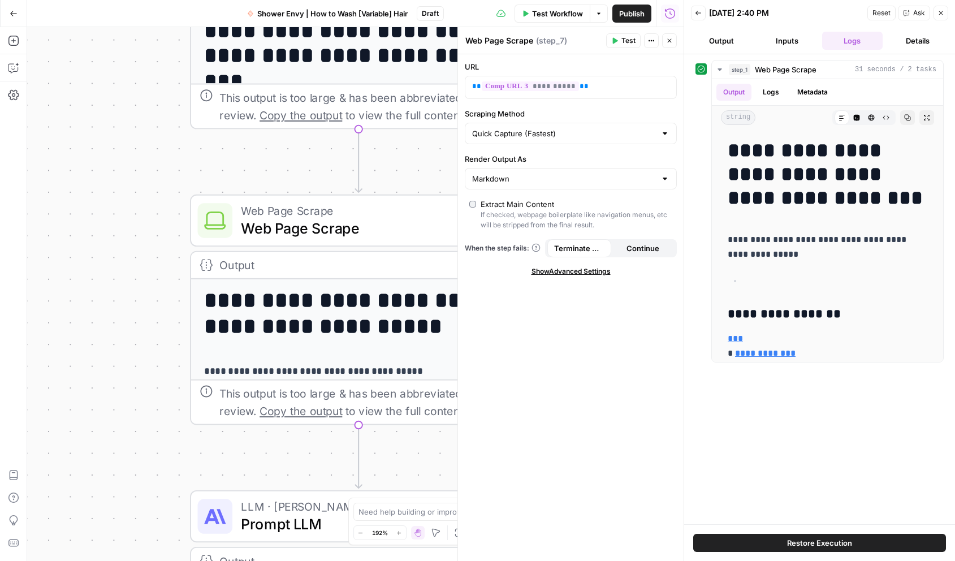
click at [676, 42] on button "Close" at bounding box center [669, 40] width 15 height 15
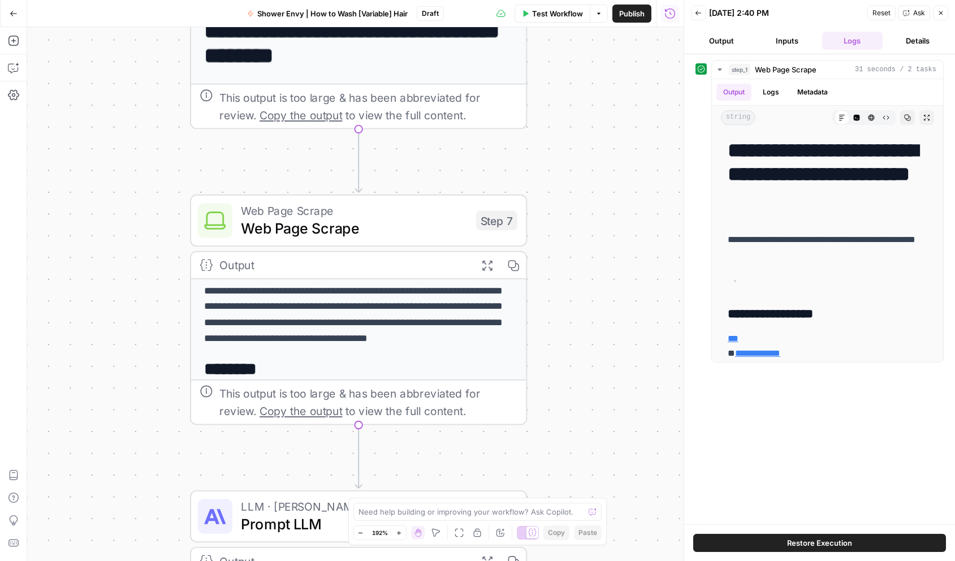
scroll to position [130, 0]
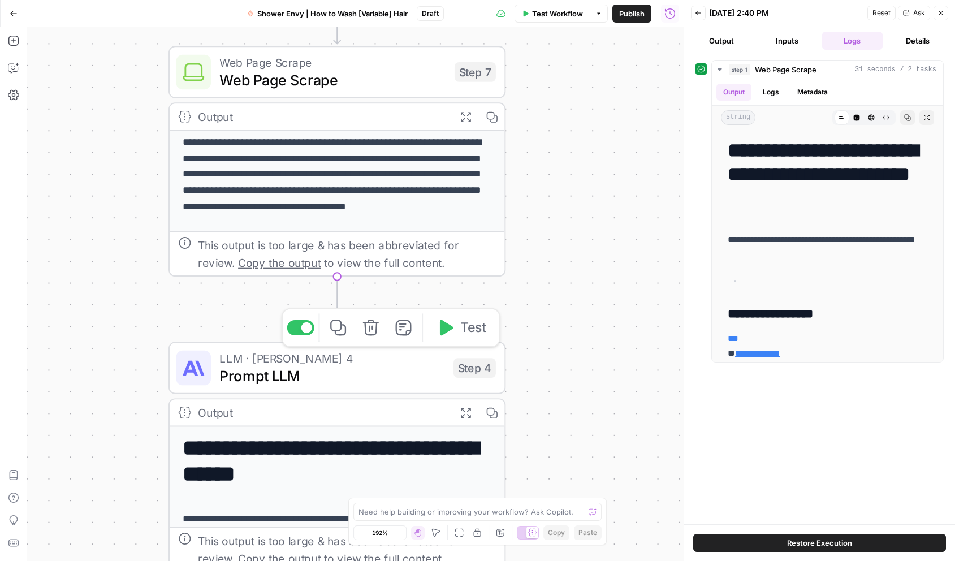
click at [391, 364] on span "LLM · [PERSON_NAME] 4" at bounding box center [331, 359] width 225 height 18
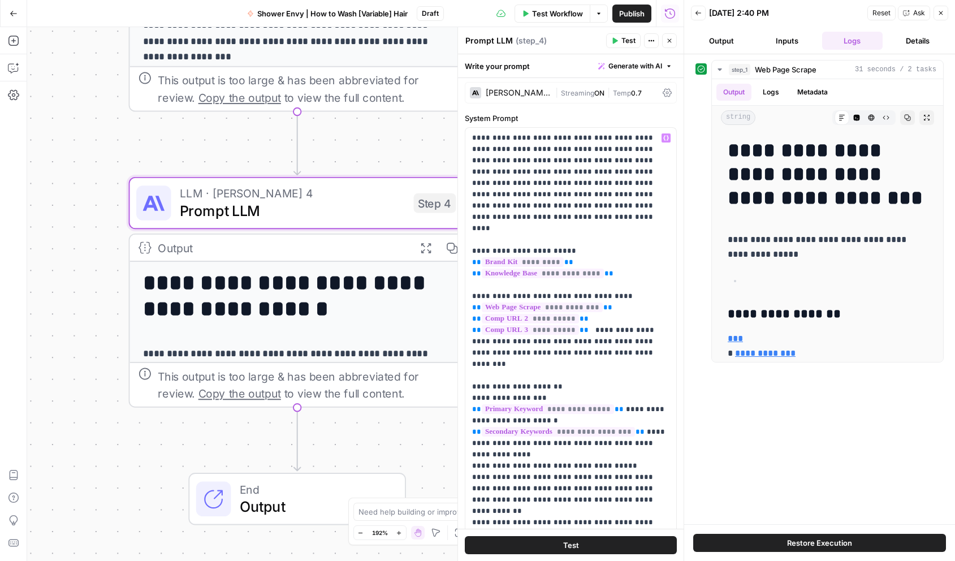
scroll to position [0, 0]
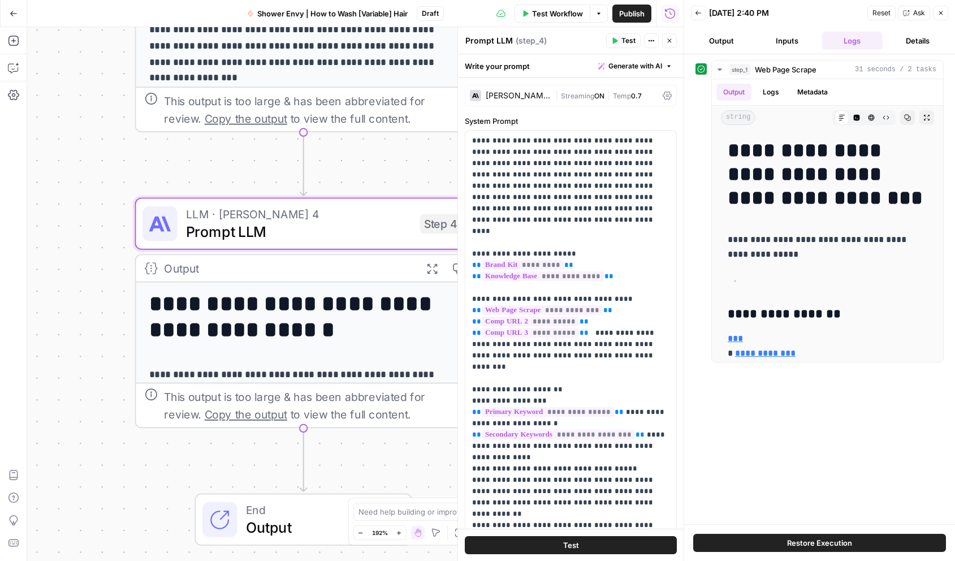
click at [290, 517] on span "Output" at bounding box center [320, 526] width 148 height 21
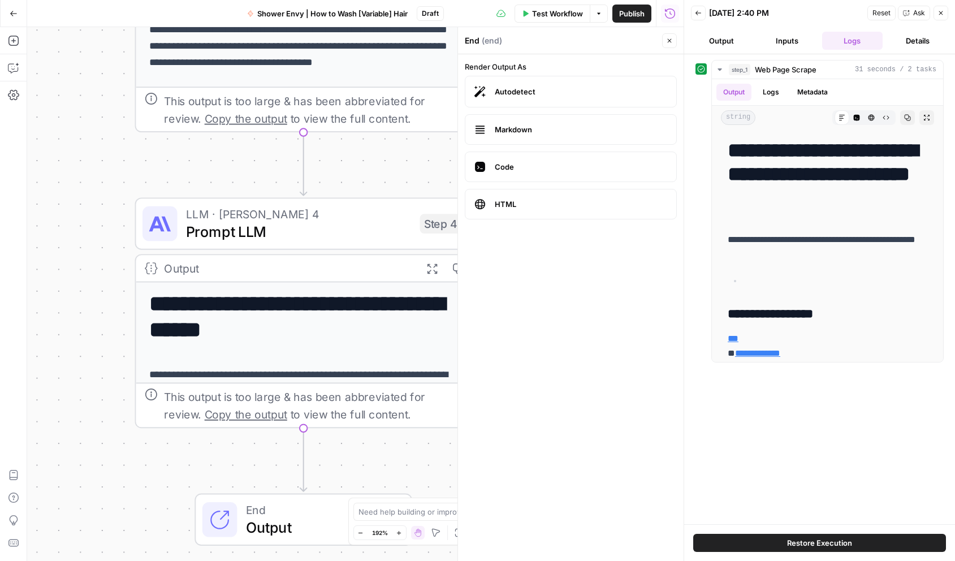
click at [941, 16] on icon "button" at bounding box center [941, 13] width 7 height 7
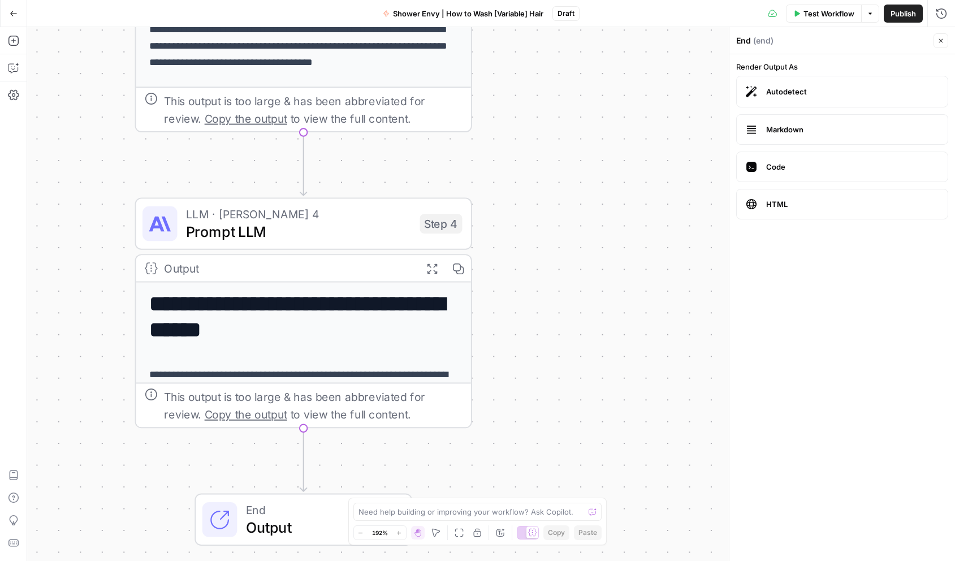
click at [322, 520] on span "Output" at bounding box center [320, 526] width 148 height 21
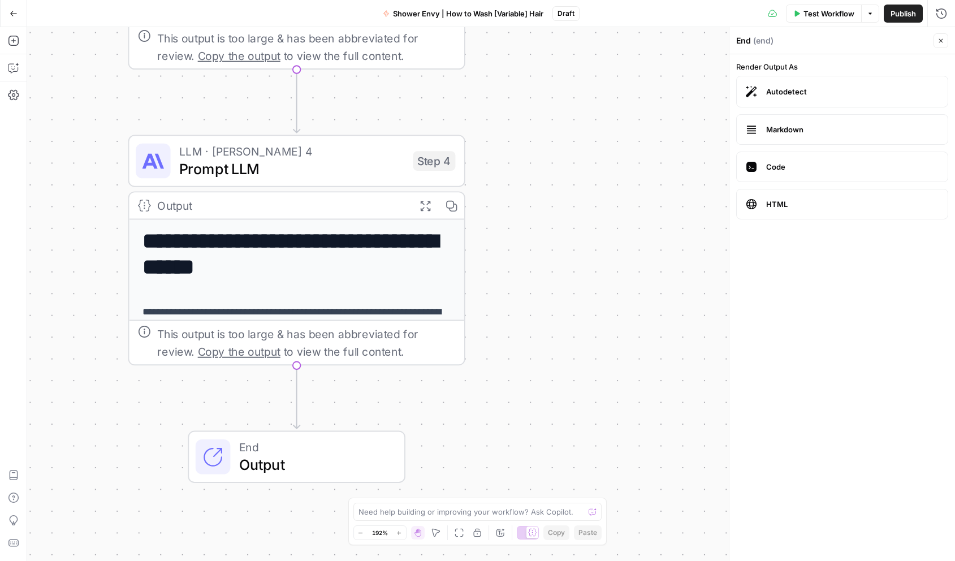
click at [222, 460] on icon at bounding box center [212, 456] width 21 height 21
click at [937, 37] on button "Close" at bounding box center [941, 40] width 15 height 15
click at [321, 466] on span "Output" at bounding box center [313, 464] width 148 height 21
click at [352, 257] on h1 "**********" at bounding box center [298, 254] width 310 height 51
click at [424, 205] on icon "button" at bounding box center [425, 206] width 12 height 12
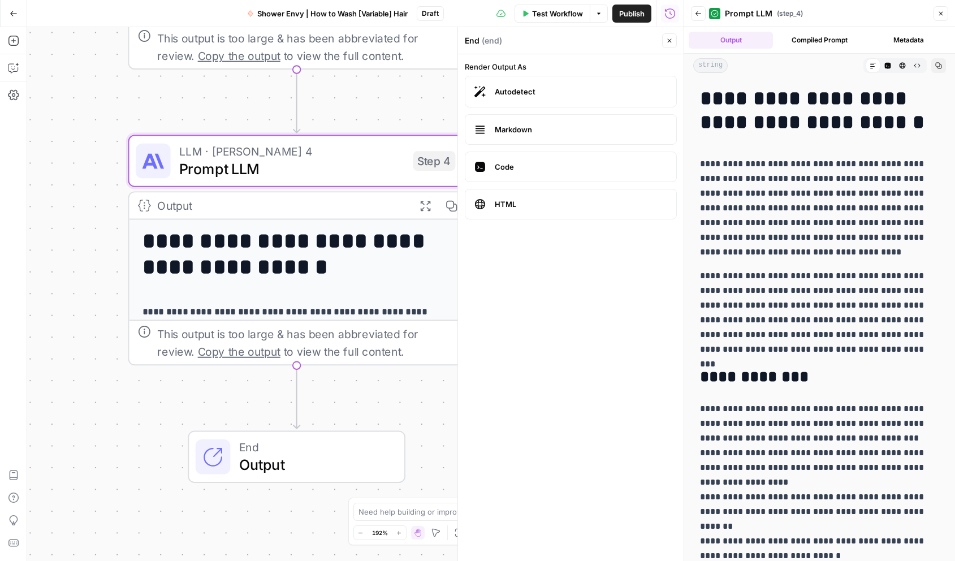
click at [344, 174] on span "Prompt LLM" at bounding box center [291, 168] width 225 height 21
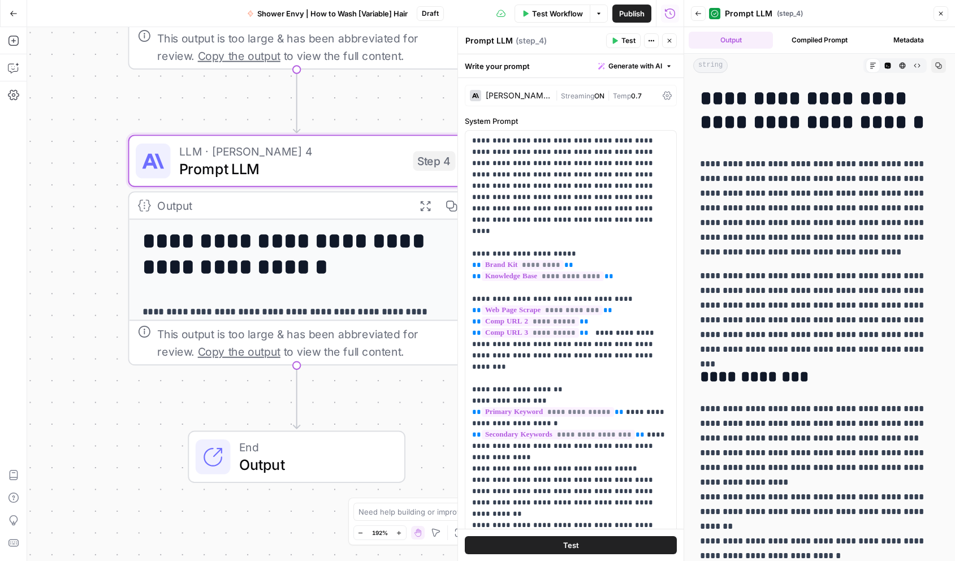
click at [941, 17] on button "Close" at bounding box center [941, 13] width 15 height 15
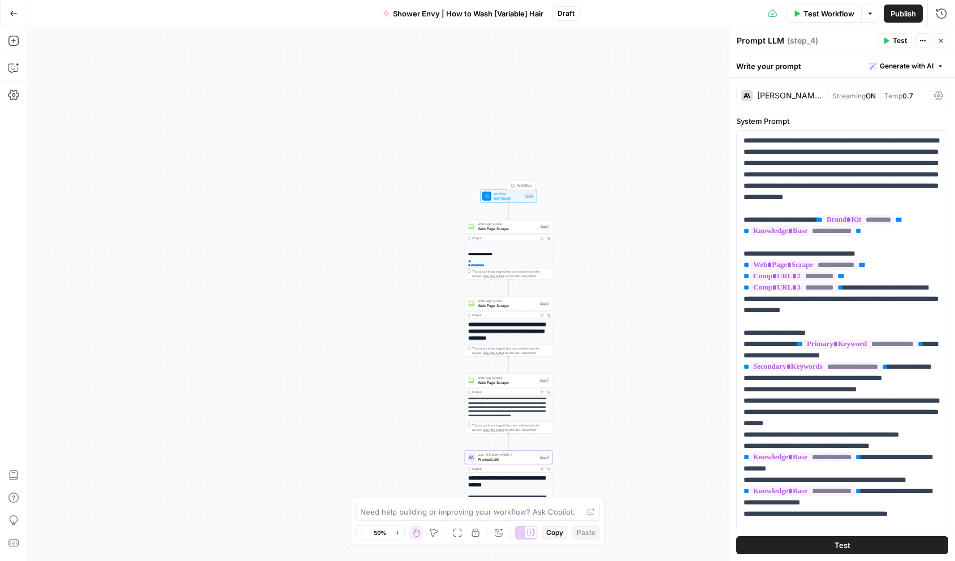
click at [510, 197] on span "Set Inputs" at bounding box center [508, 198] width 28 height 6
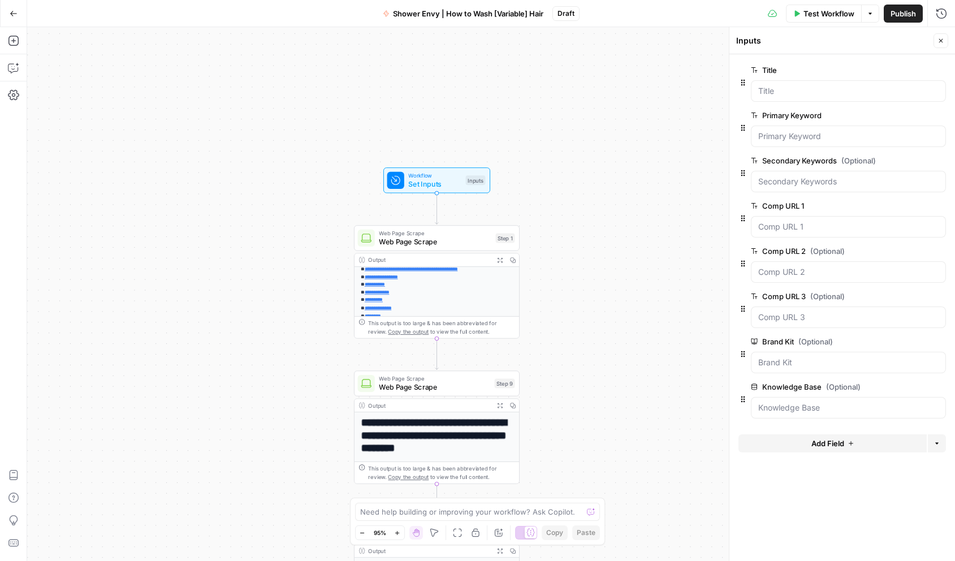
scroll to position [130, 0]
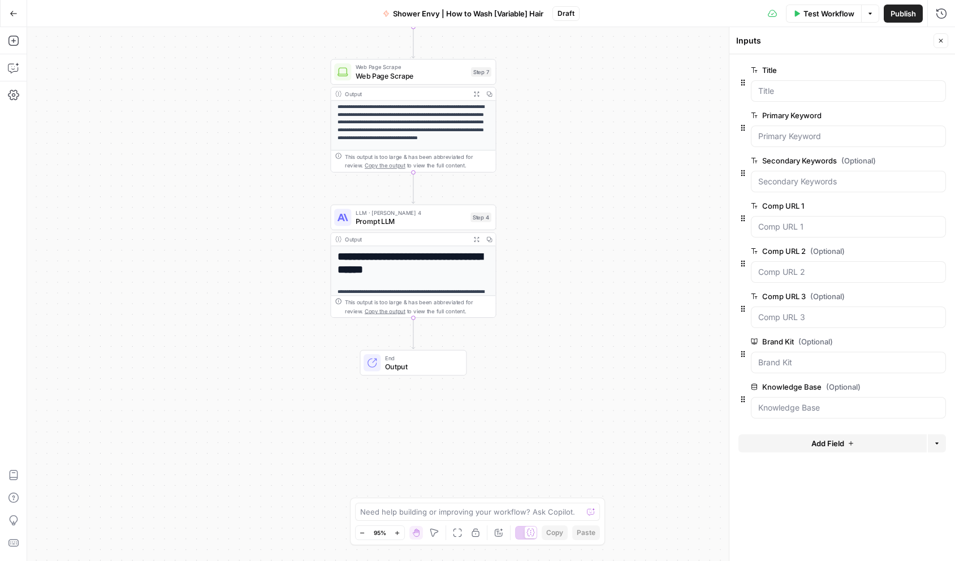
click at [434, 216] on span "Prompt LLM" at bounding box center [411, 221] width 111 height 11
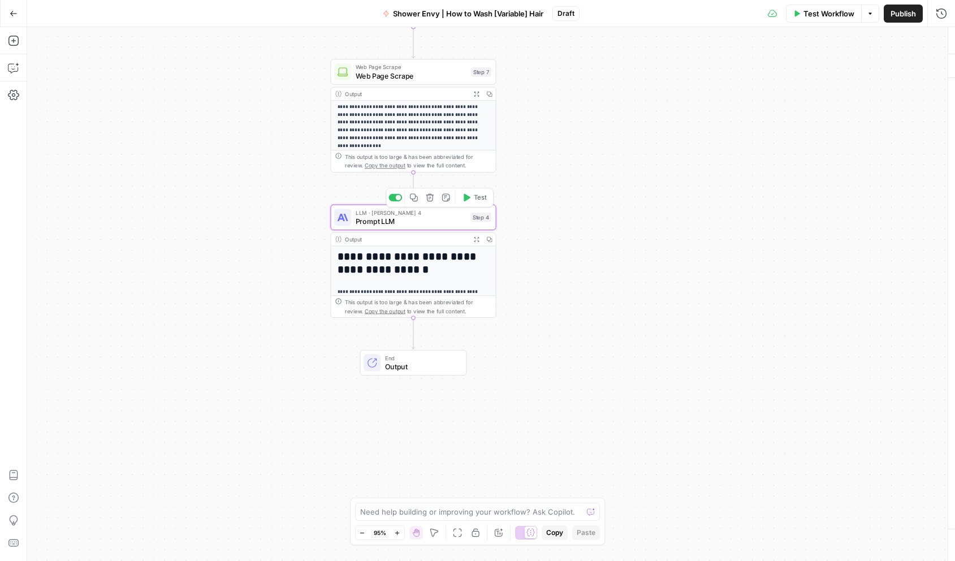
type textarea "Prompt LLM"
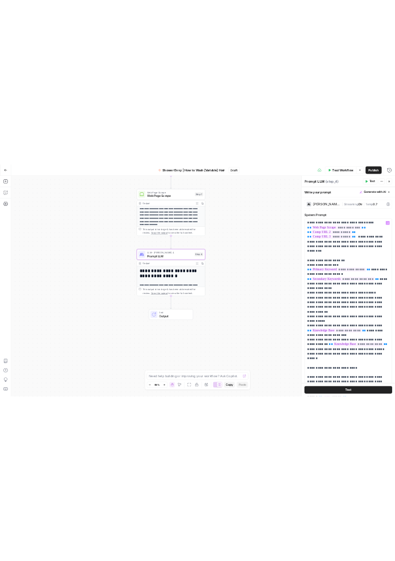
scroll to position [156, 0]
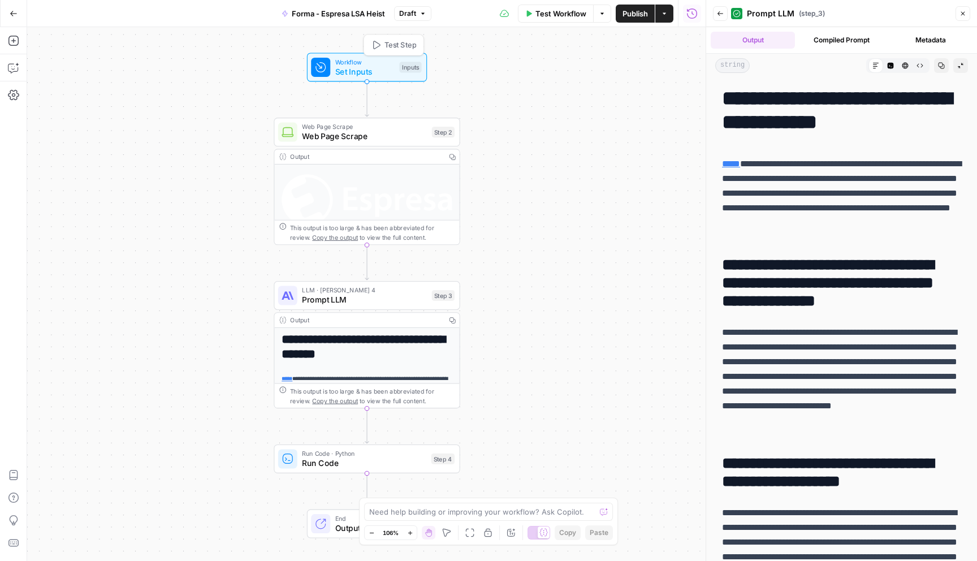
click at [375, 69] on span "Set Inputs" at bounding box center [364, 72] width 59 height 12
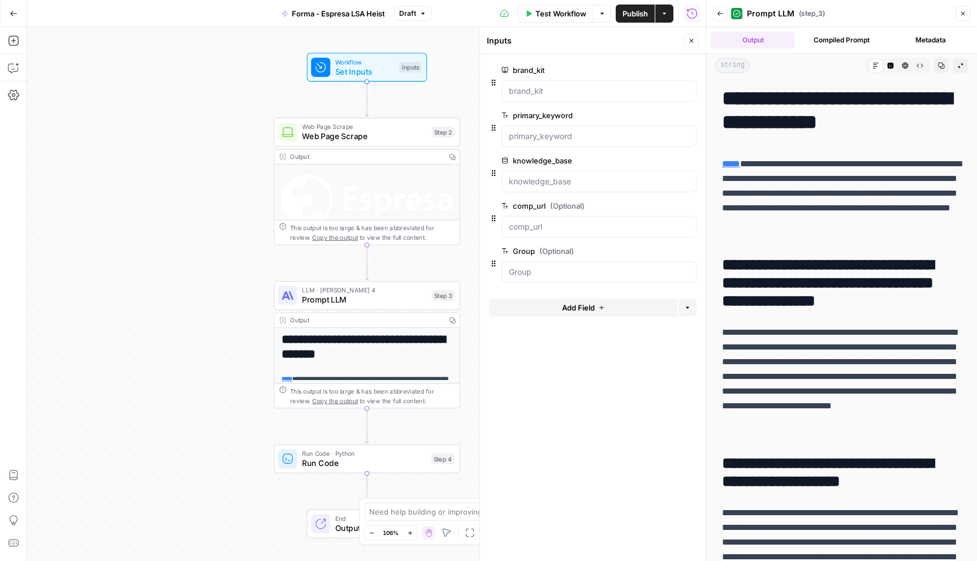
click at [545, 187] on div at bounding box center [599, 181] width 195 height 21
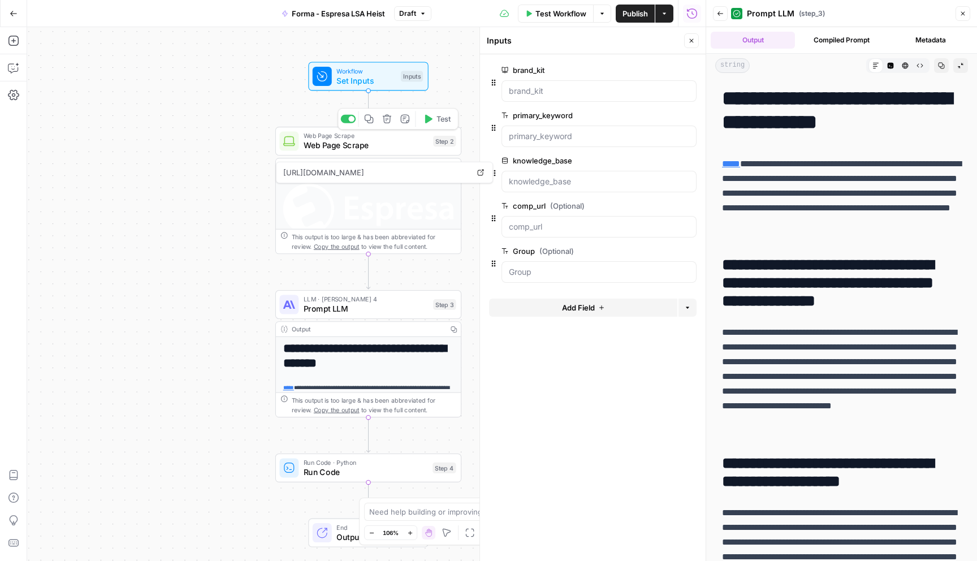
click at [395, 147] on span "Web Page Scrape" at bounding box center [366, 145] width 125 height 12
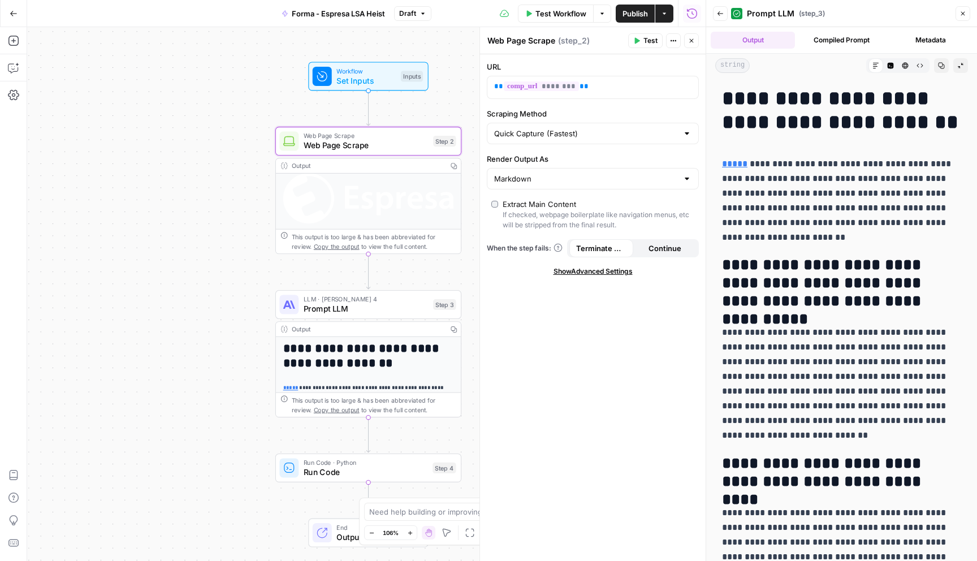
click at [402, 309] on span "Prompt LLM" at bounding box center [366, 309] width 125 height 12
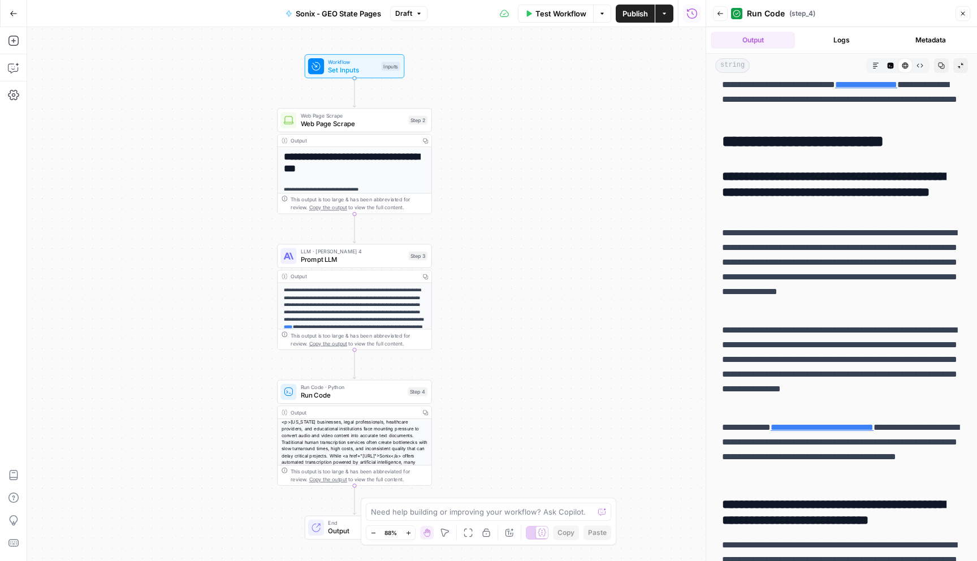
scroll to position [6953, 0]
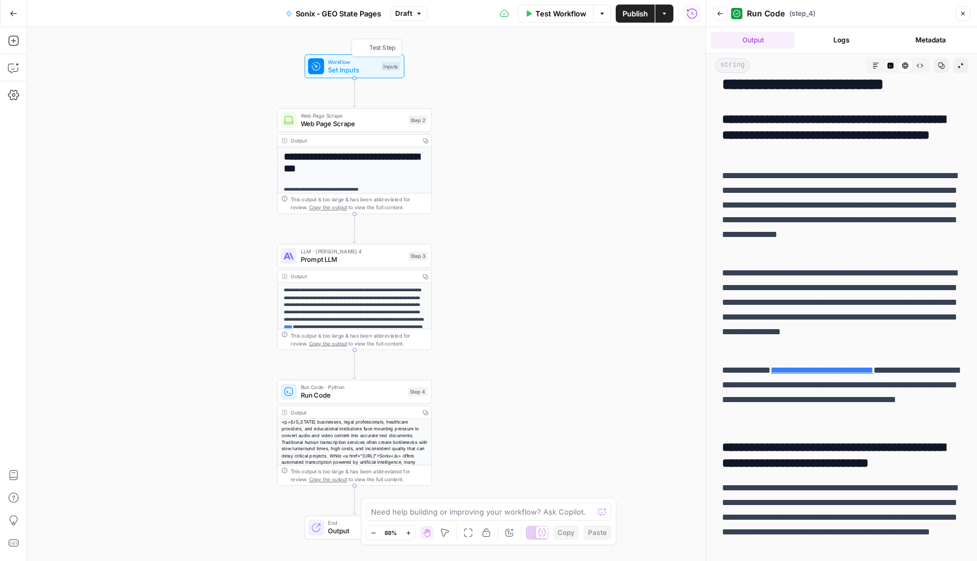
click at [362, 67] on span "Set Inputs" at bounding box center [352, 69] width 49 height 10
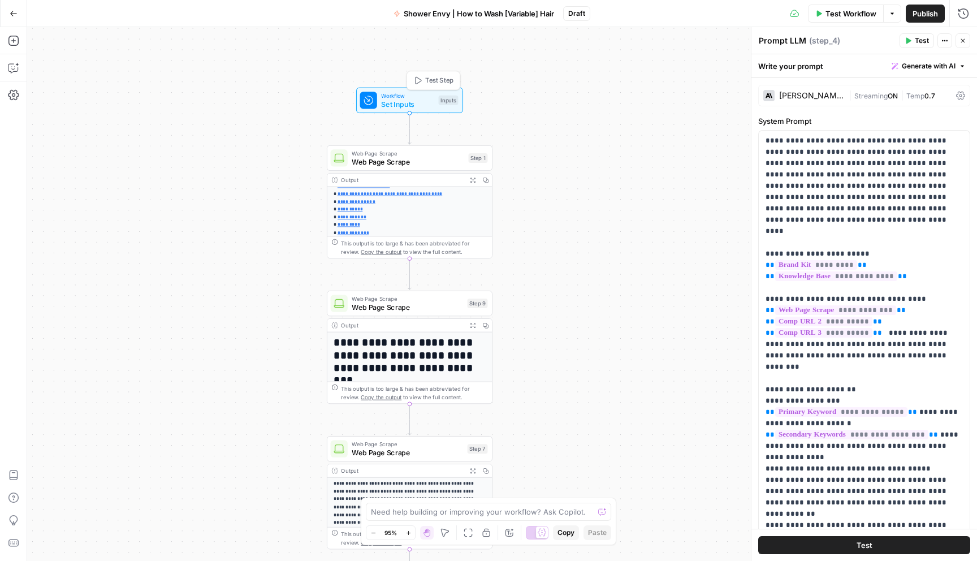
click at [416, 102] on span "Set Inputs" at bounding box center [407, 104] width 53 height 11
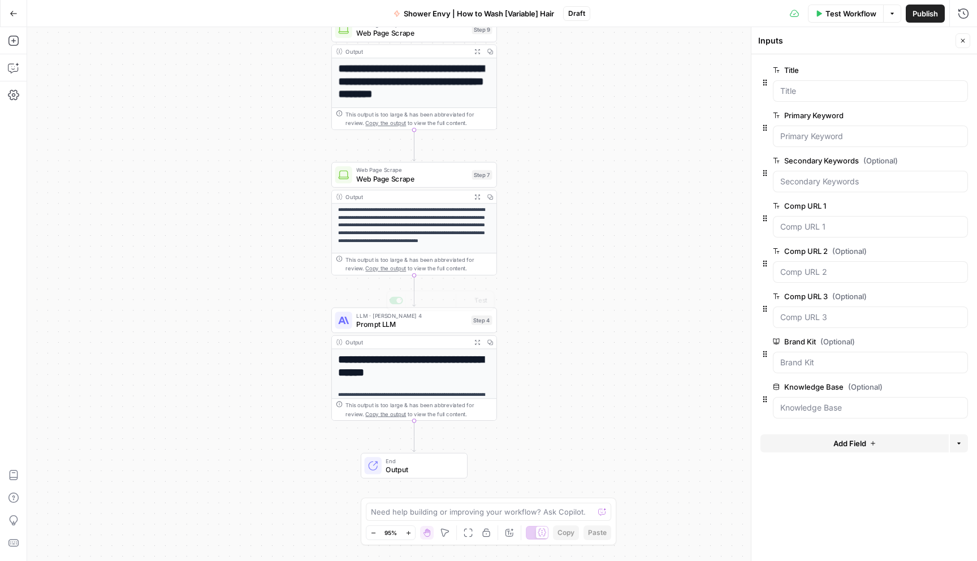
click at [436, 326] on span "Prompt LLM" at bounding box center [411, 323] width 111 height 11
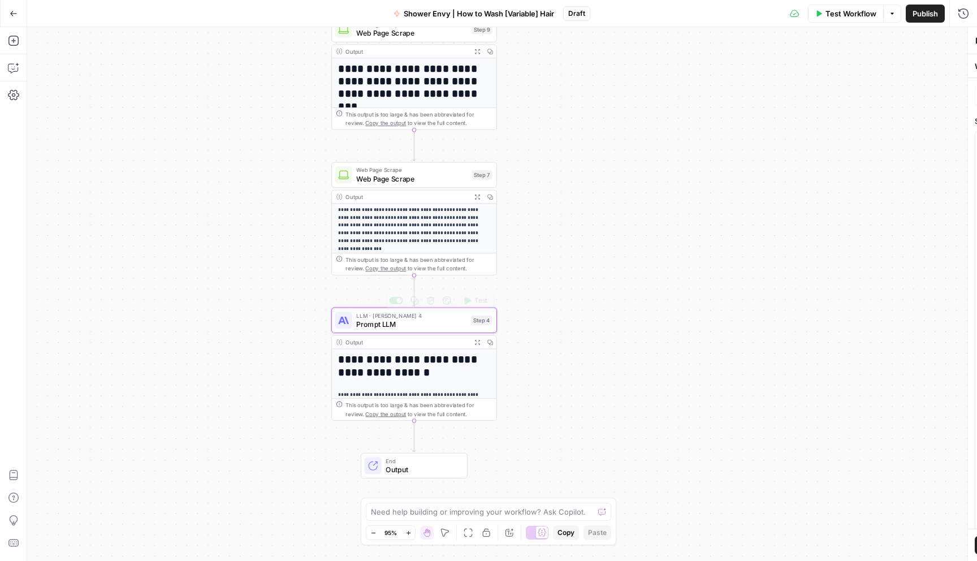
type textarea "Prompt LLM"
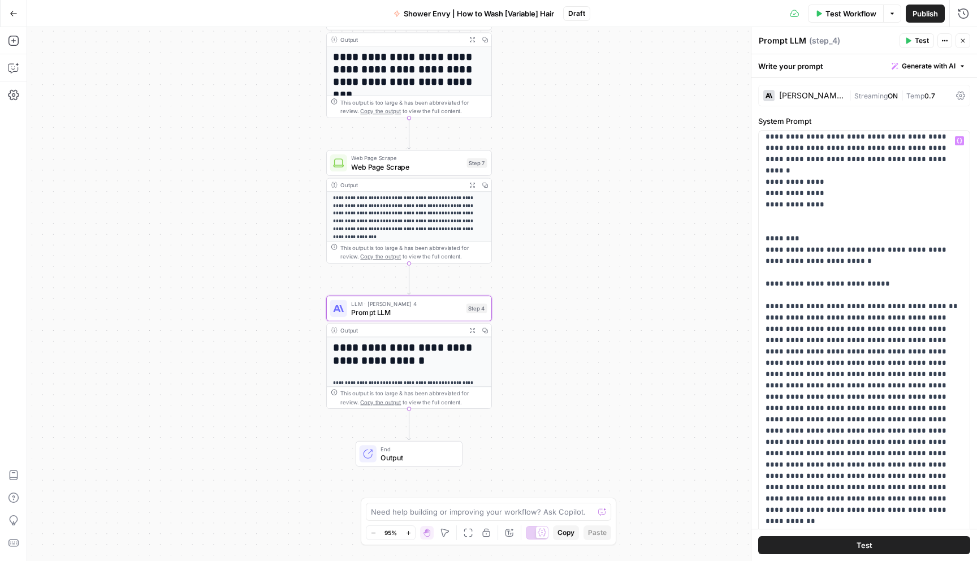
scroll to position [998, 0]
drag, startPoint x: 783, startPoint y: 149, endPoint x: 891, endPoint y: 149, distance: 108.6
click at [891, 149] on p "**********" at bounding box center [864, 398] width 197 height 2523
click at [800, 174] on p "**********" at bounding box center [864, 398] width 197 height 2523
drag, startPoint x: 771, startPoint y: 174, endPoint x: 917, endPoint y: 174, distance: 145.9
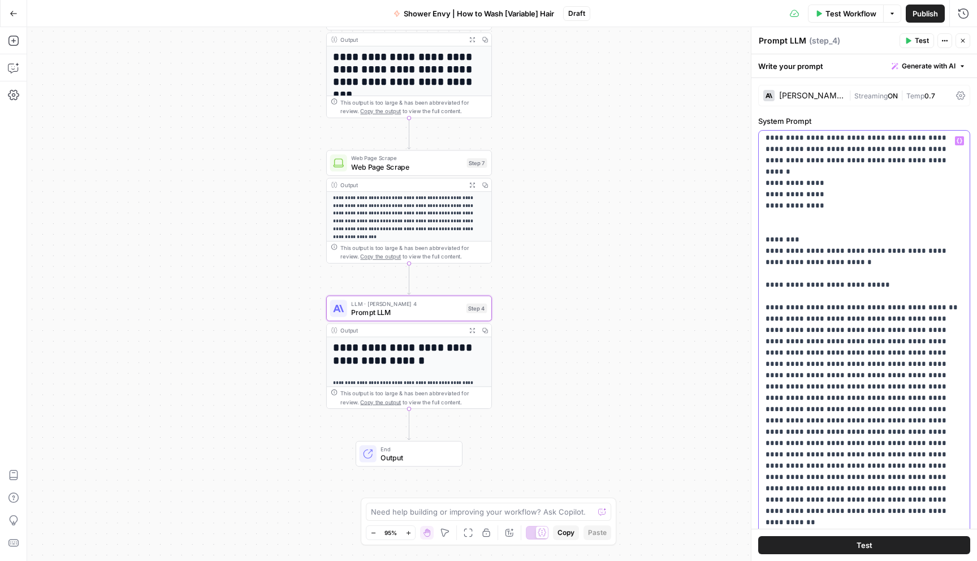
click at [917, 174] on p "**********" at bounding box center [864, 398] width 197 height 2523
click at [879, 175] on p "**********" at bounding box center [864, 398] width 197 height 2523
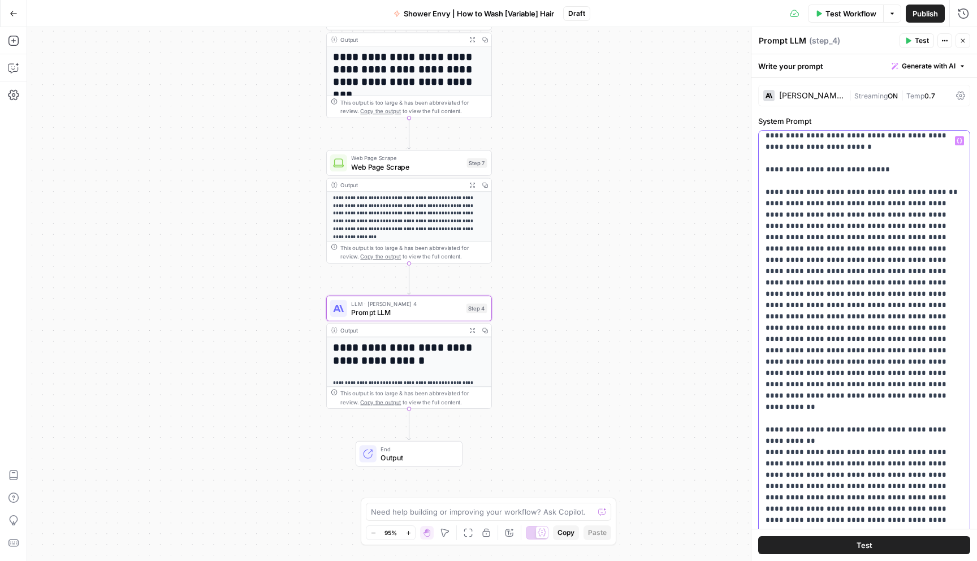
scroll to position [1118, 0]
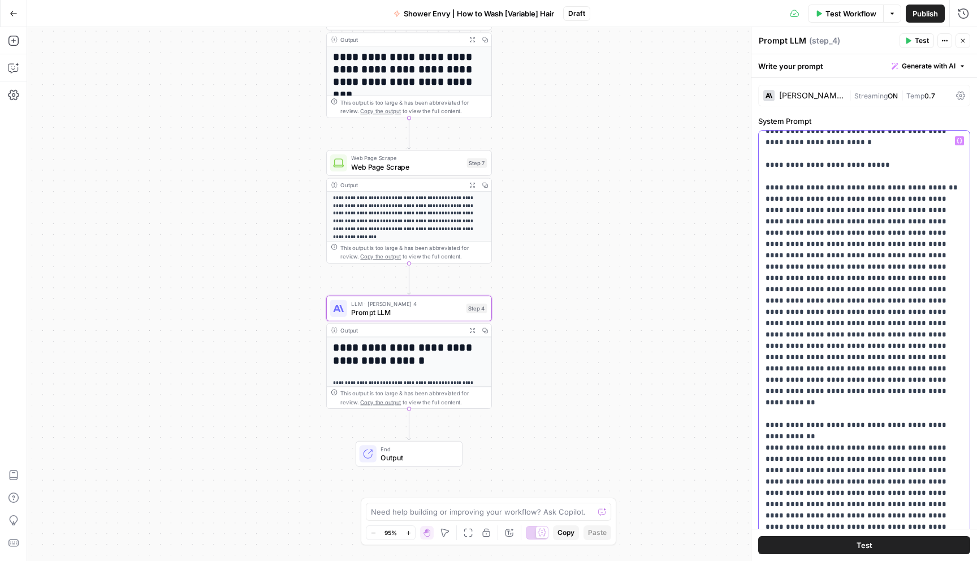
drag, startPoint x: 773, startPoint y: 256, endPoint x: 868, endPoint y: 264, distance: 95.4
click at [868, 264] on p "**********" at bounding box center [864, 278] width 197 height 2523
click at [815, 264] on p "**********" at bounding box center [864, 278] width 197 height 2523
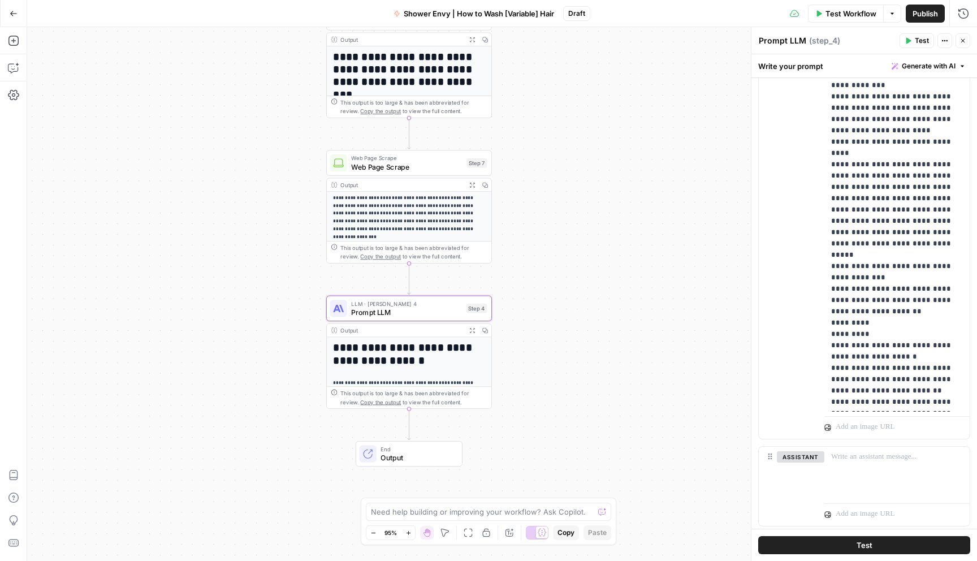
scroll to position [696, 0]
